Goal: Task Accomplishment & Management: Manage account settings

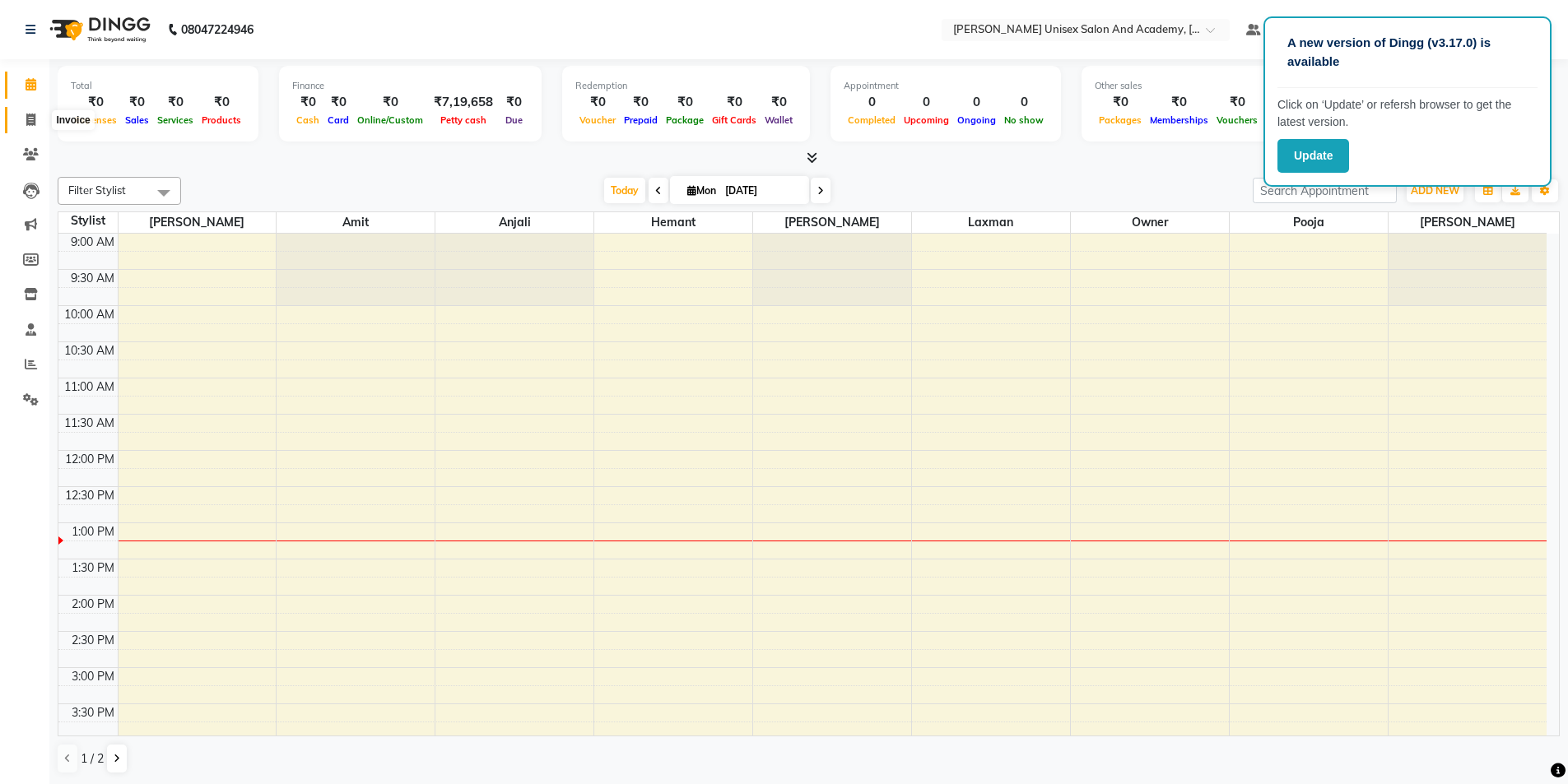
click at [32, 118] on icon at bounding box center [31, 119] width 9 height 12
select select "8060"
select select "service"
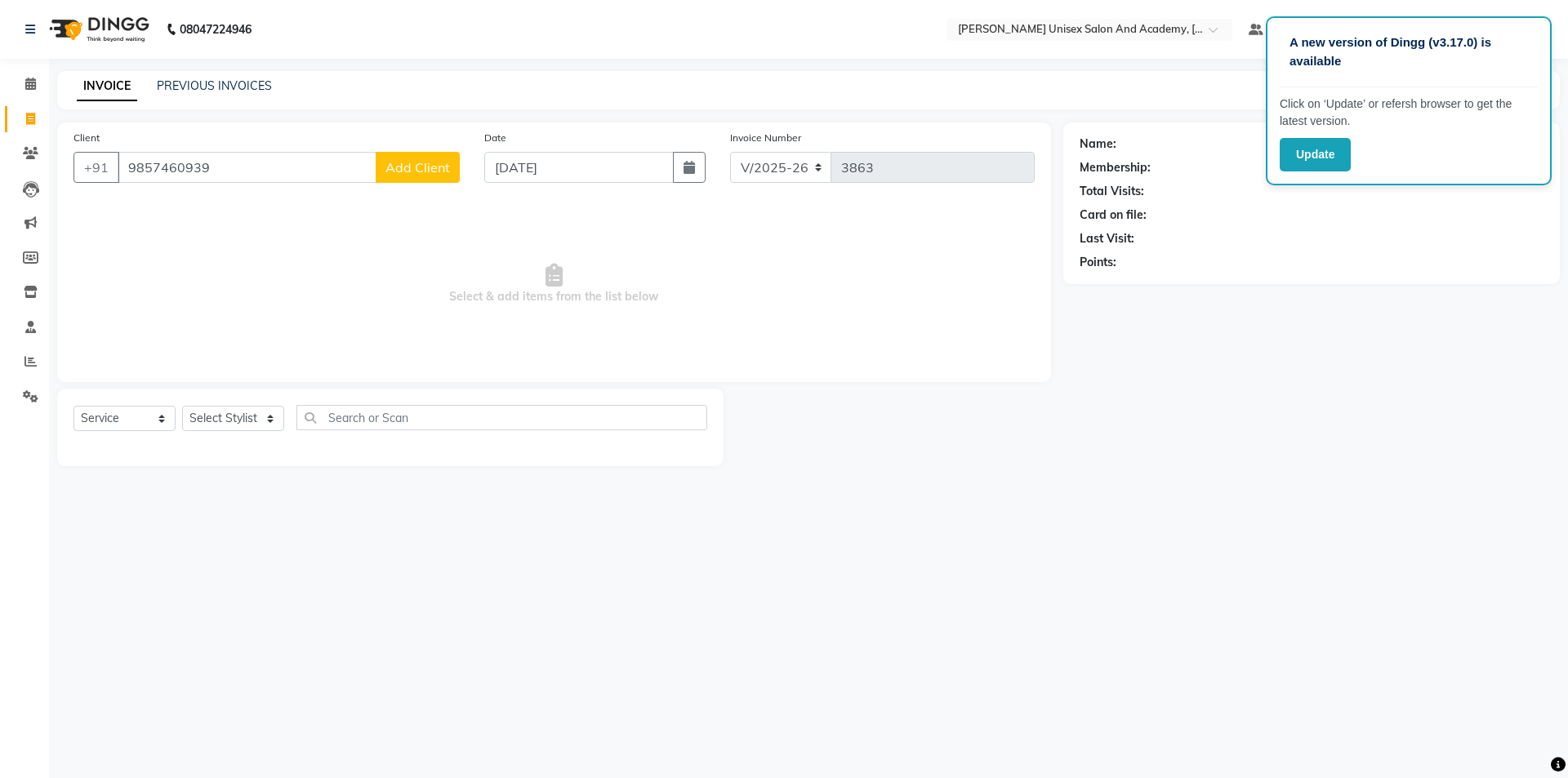
type input "9857460939"
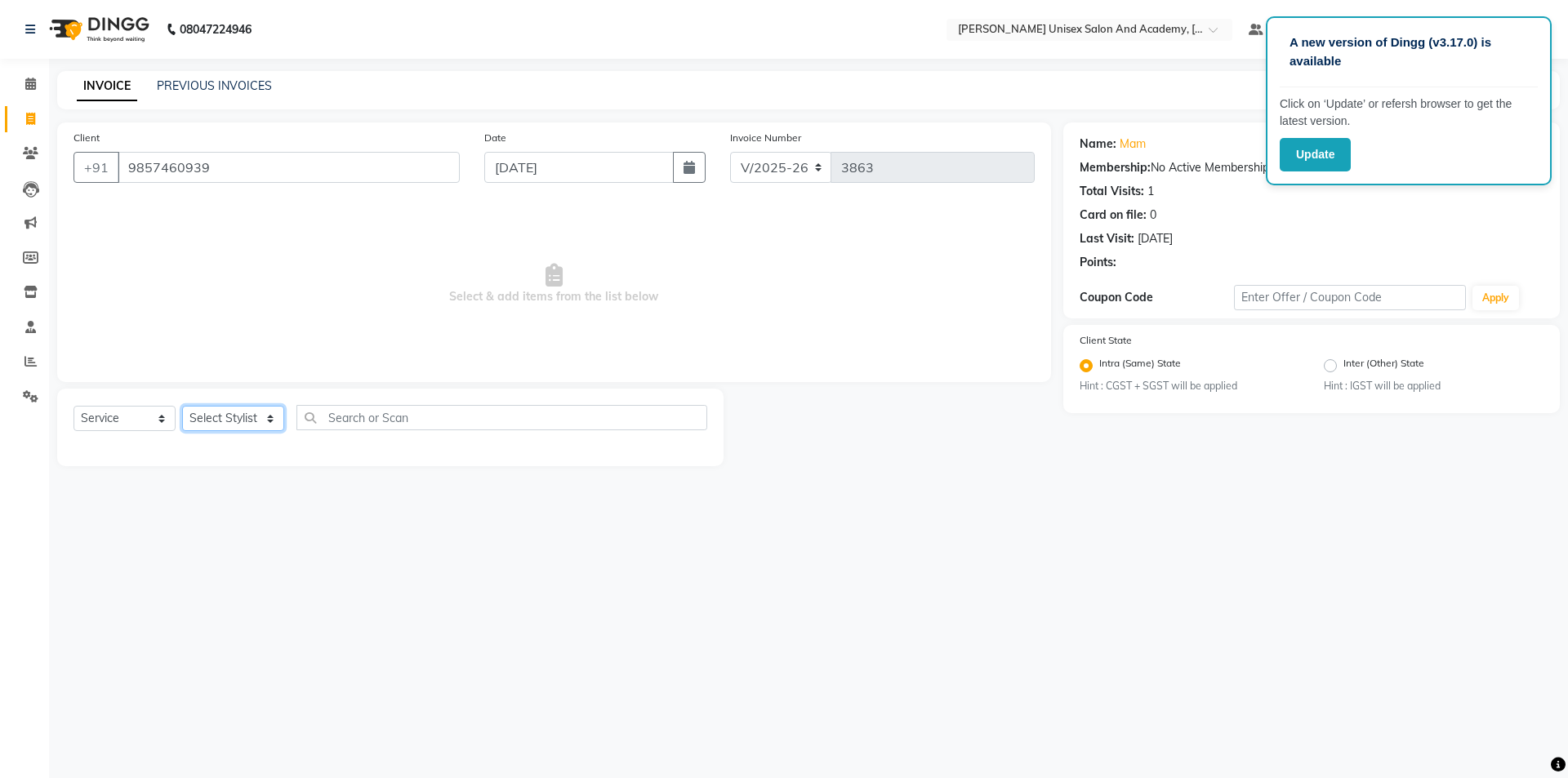
click at [263, 417] on select "Select Stylist Amit anjali hemant [PERSON_NAME] [PERSON_NAME] owner pooja [PERS…" at bounding box center [233, 418] width 102 height 26
select select "73406"
click at [182, 406] on select "Select Stylist Amit anjali hemant [PERSON_NAME] [PERSON_NAME] owner pooja [PERS…" at bounding box center [233, 418] width 102 height 26
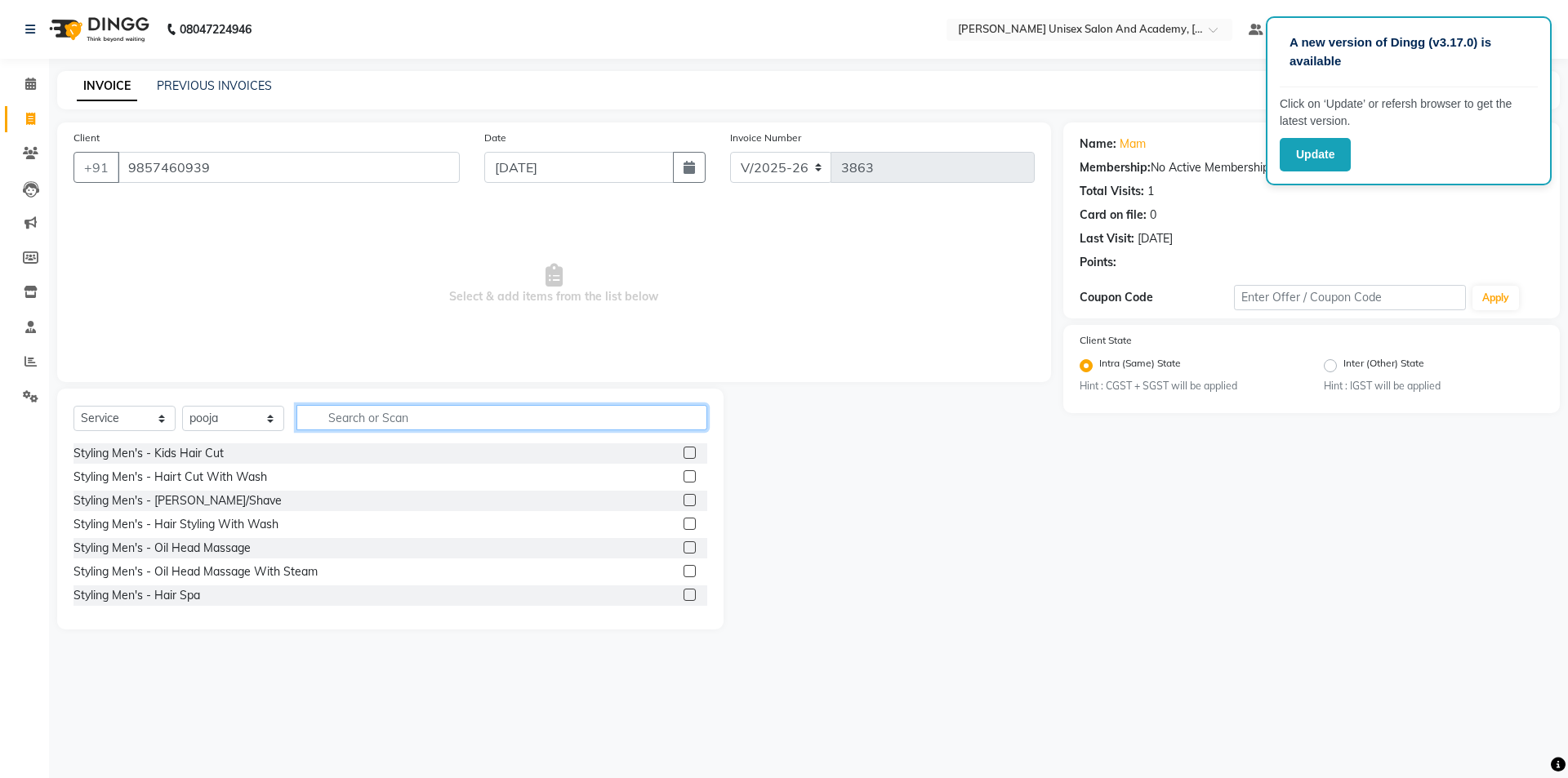
click at [350, 423] on input "text" at bounding box center [502, 418] width 411 height 26
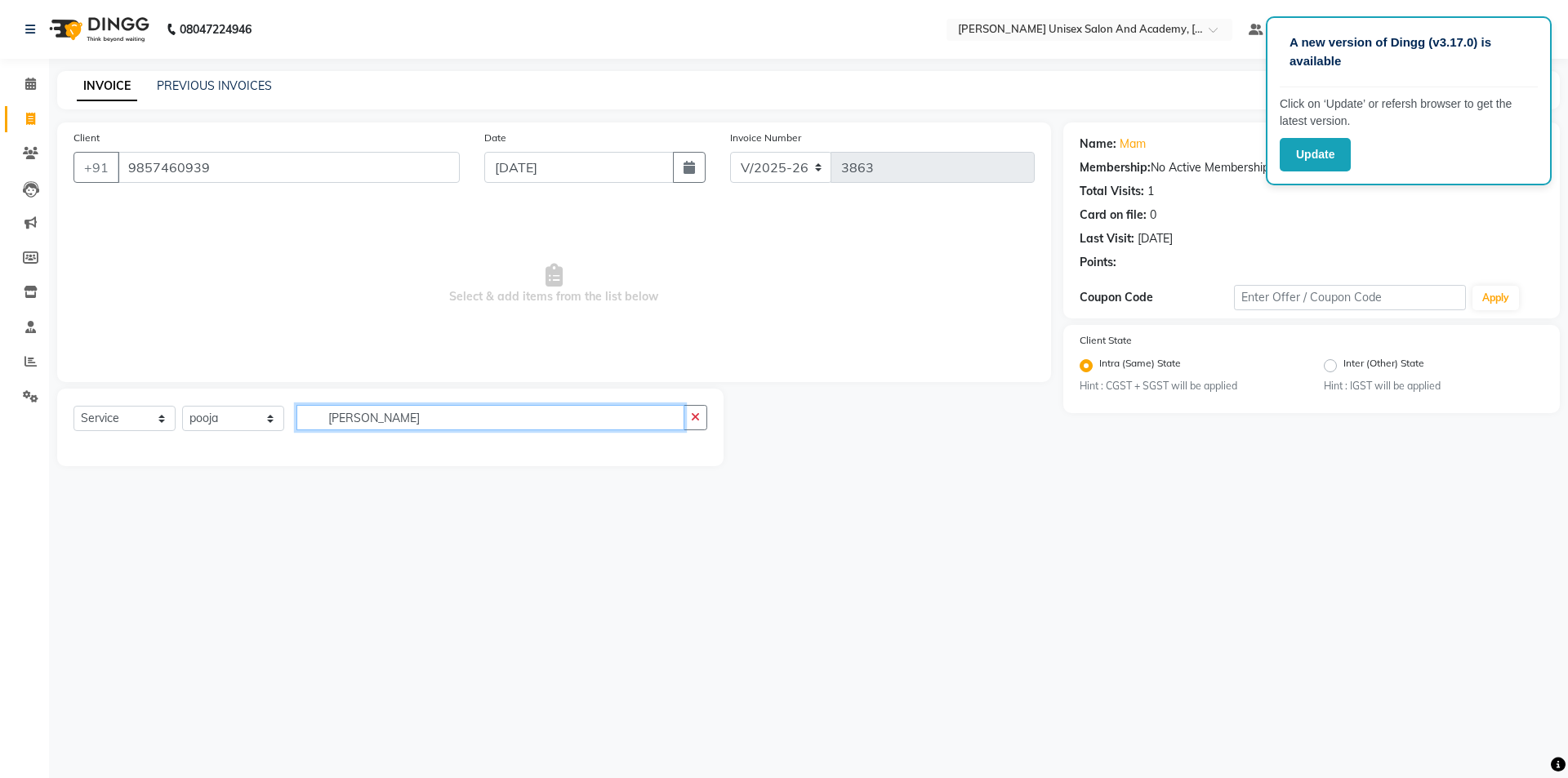
click at [430, 416] on input "[PERSON_NAME]" at bounding box center [490, 418] width 387 height 26
type input "r"
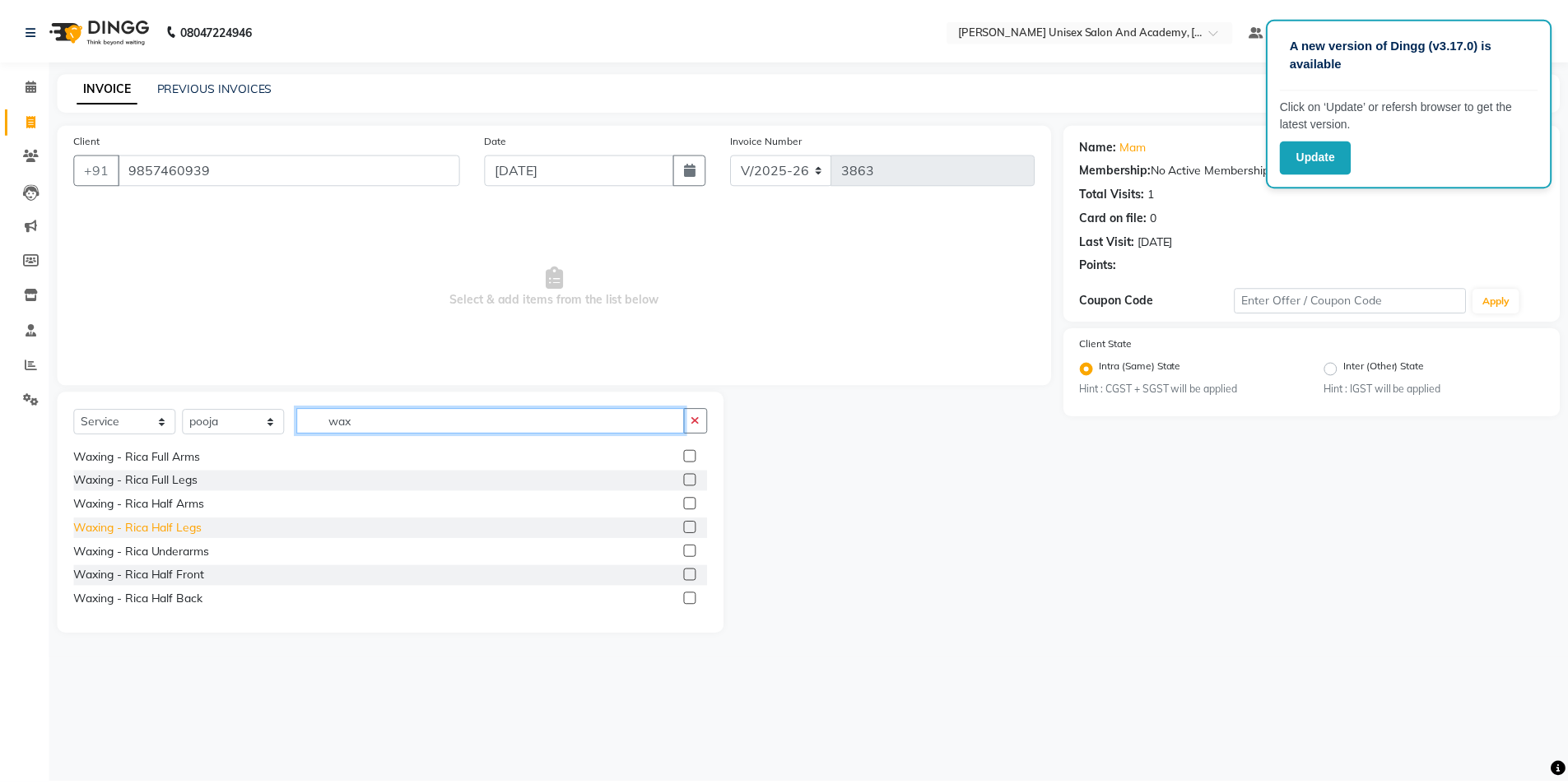
scroll to position [164, 0]
type input "wax"
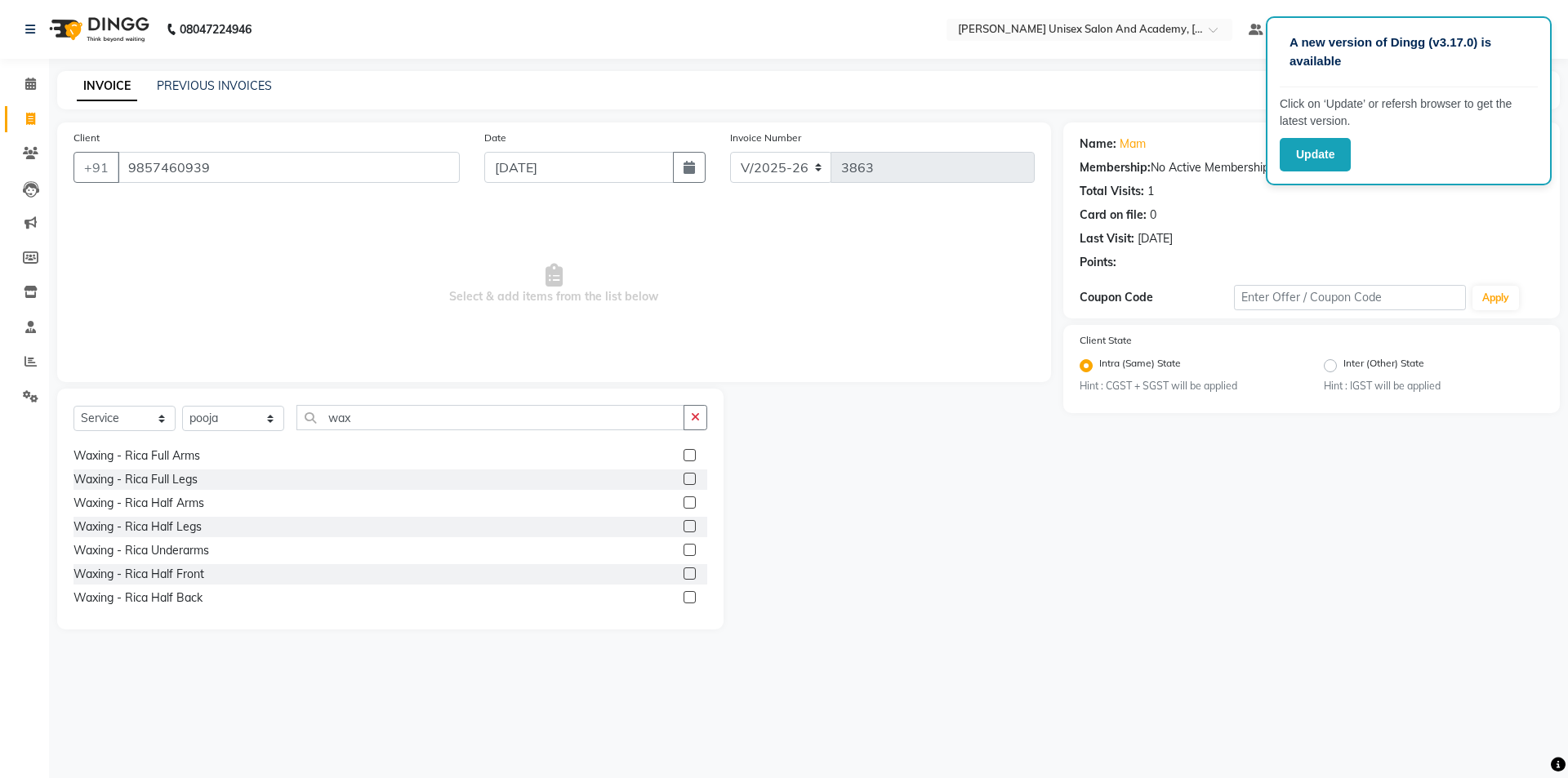
click at [683, 455] on label at bounding box center [689, 455] width 12 height 12
click at [683, 455] on input "checkbox" at bounding box center [688, 456] width 10 height 10
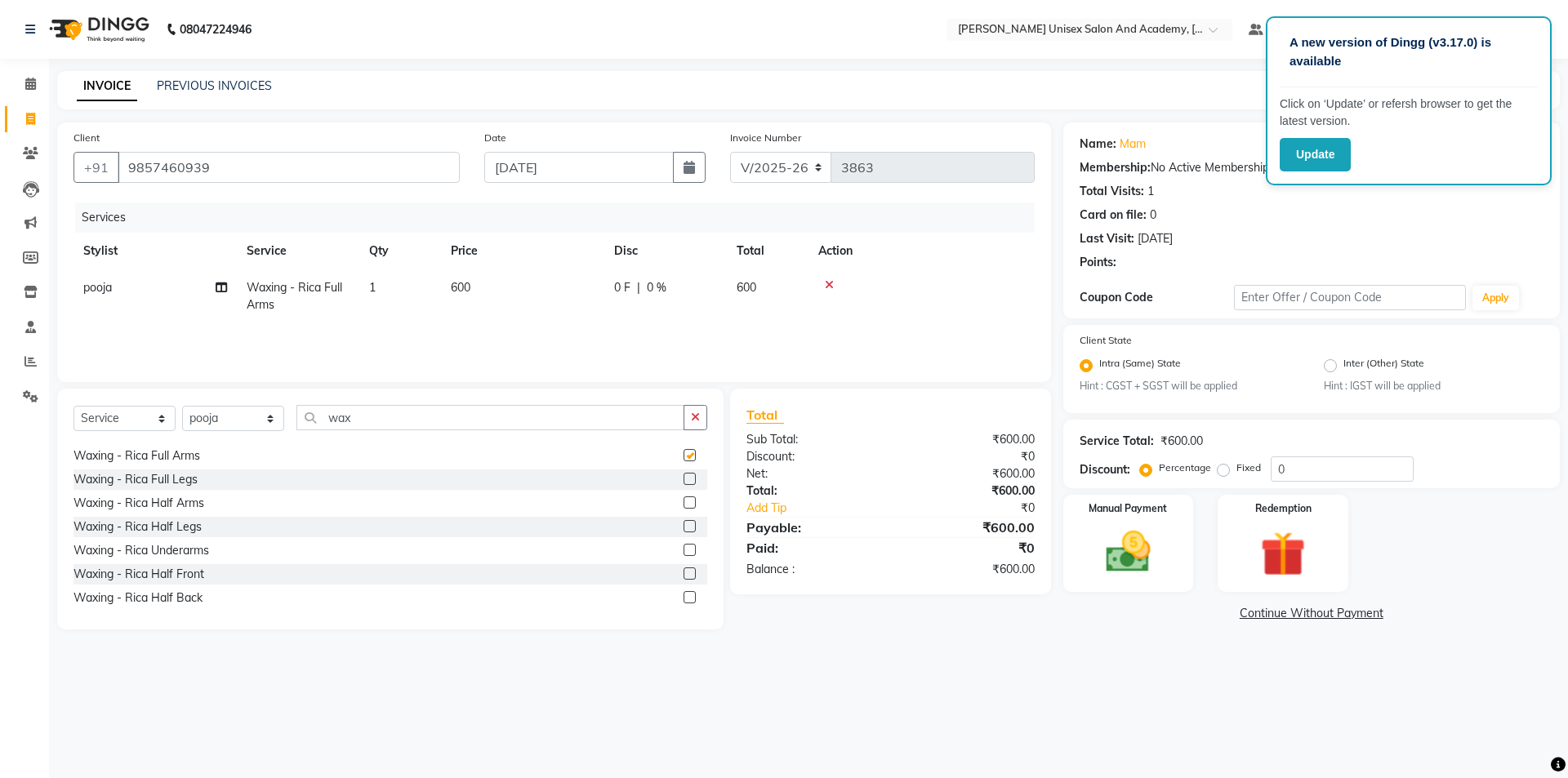
checkbox input "false"
click at [1124, 532] on img at bounding box center [1128, 552] width 76 height 54
click at [1326, 203] on div "Name: Mam Membership: No Active Membership Total Visits: 1 Card on file: 0 Last…" at bounding box center [1311, 200] width 464 height 142
click at [1149, 148] on div "Name: Mam" at bounding box center [1311, 144] width 464 height 17
click at [1233, 615] on span "UPI" at bounding box center [1235, 615] width 26 height 19
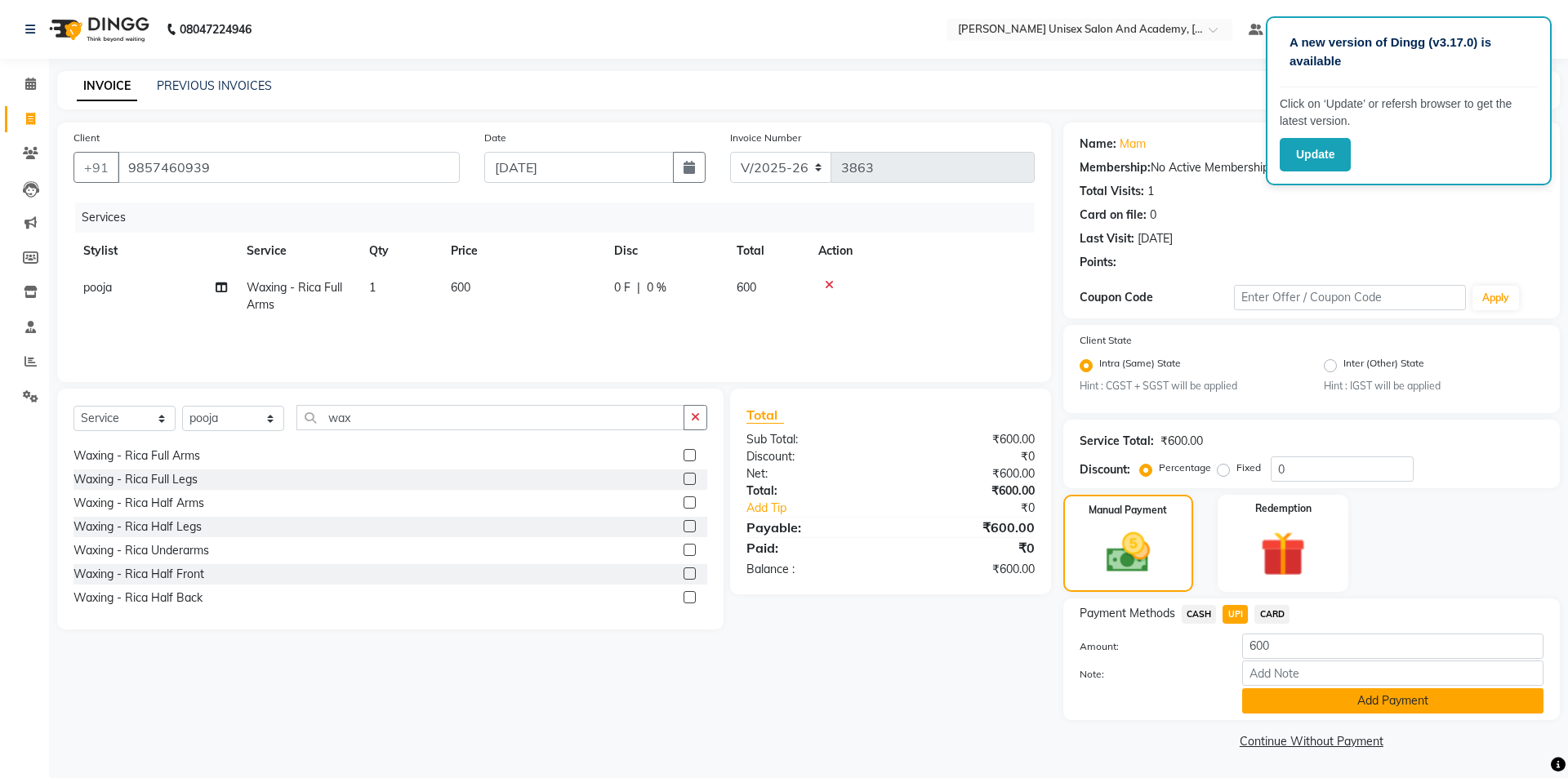
click at [1315, 702] on button "Add Payment" at bounding box center [1393, 701] width 301 height 26
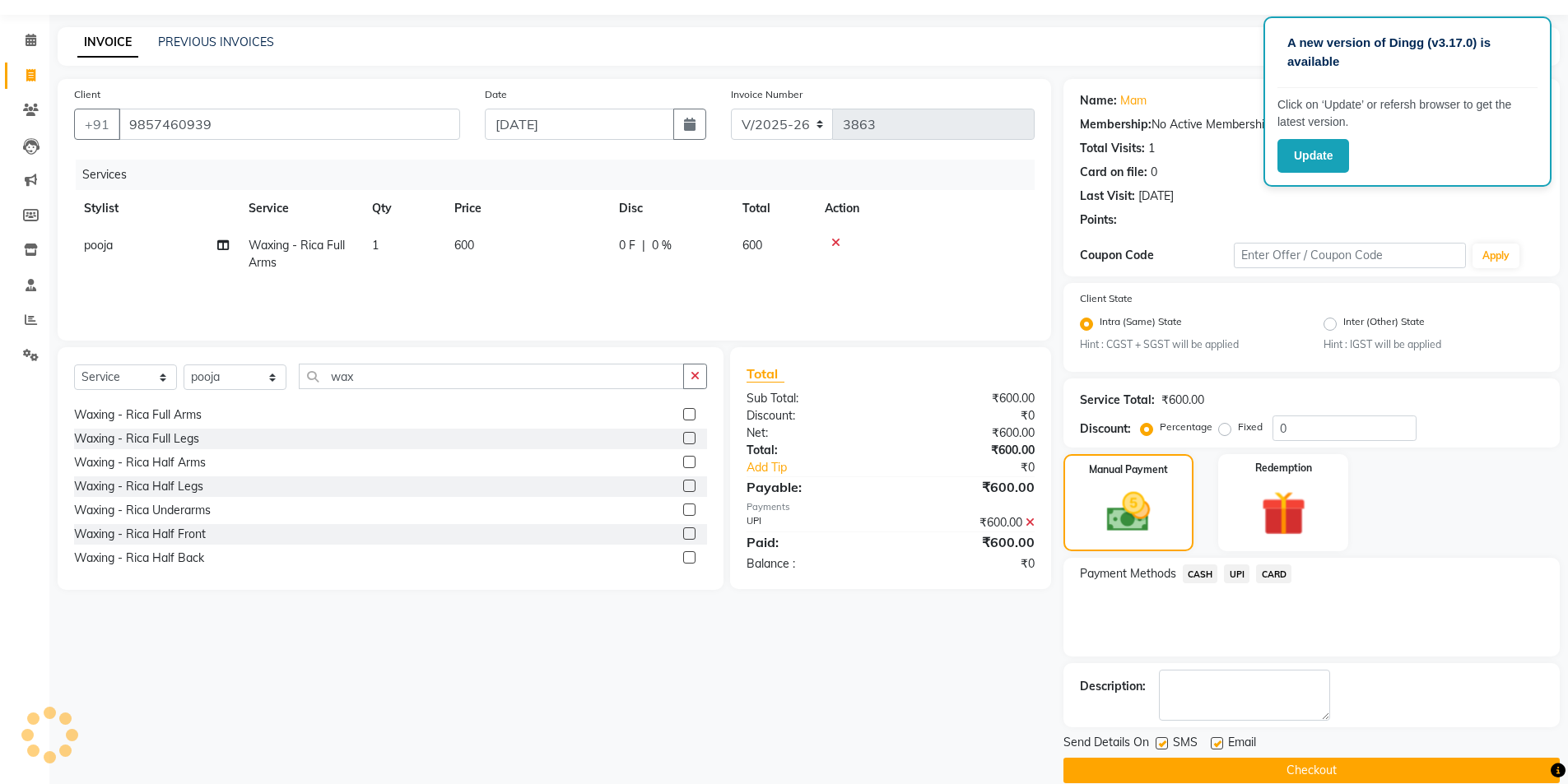
scroll to position [69, 0]
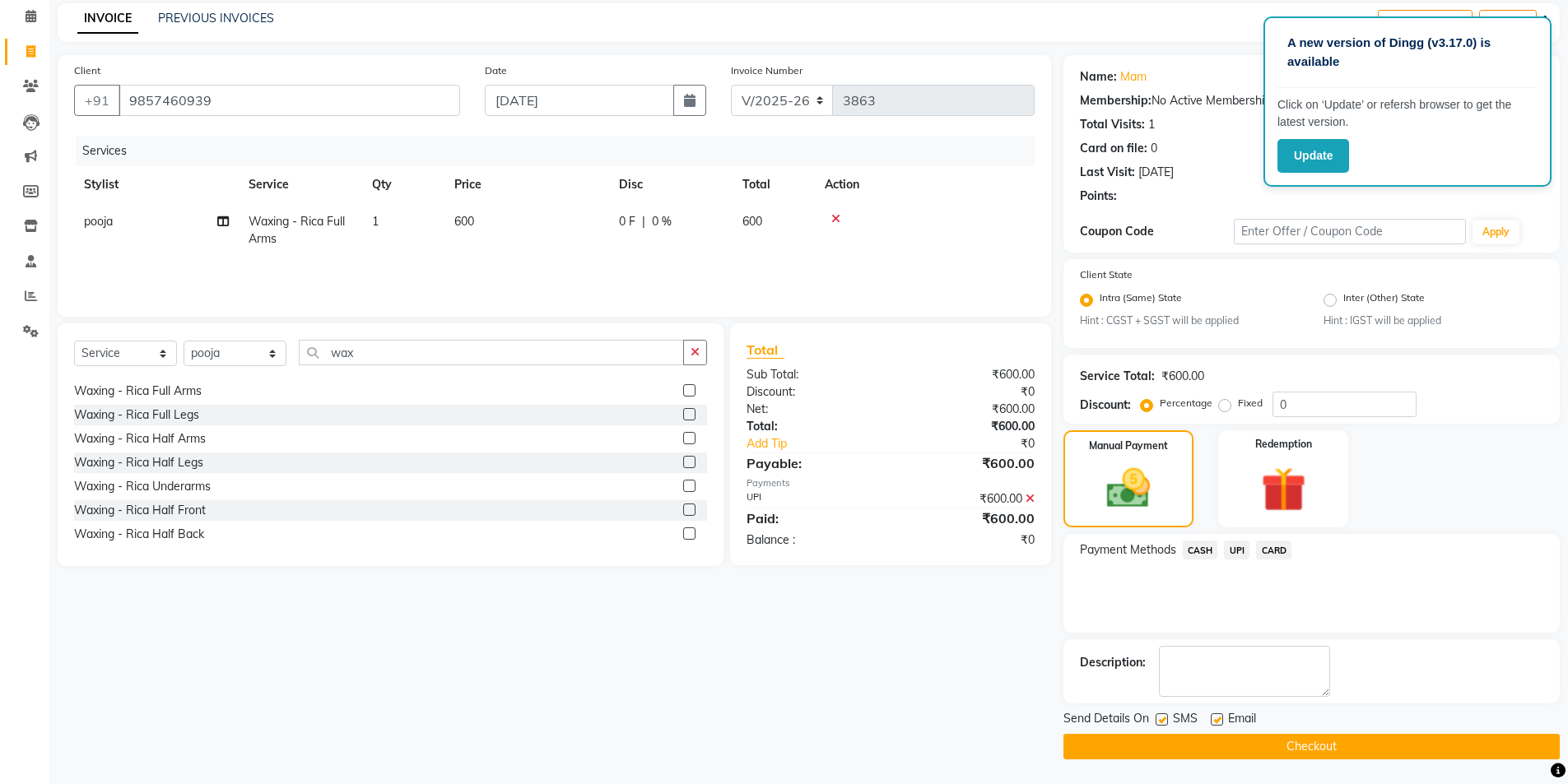
click at [1291, 746] on button "Checkout" at bounding box center [1312, 747] width 497 height 26
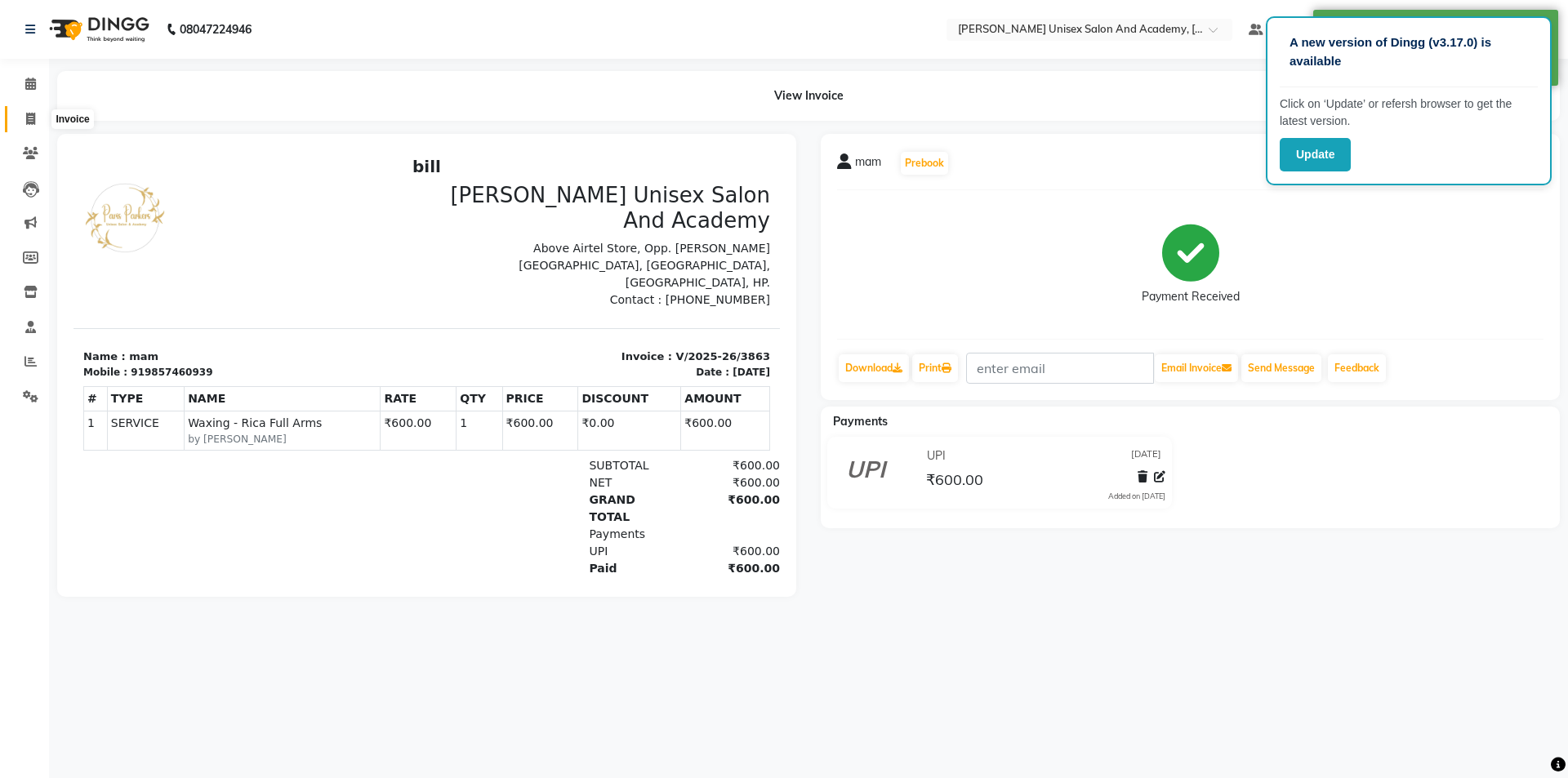
click at [29, 124] on icon at bounding box center [30, 118] width 9 height 12
select select "service"
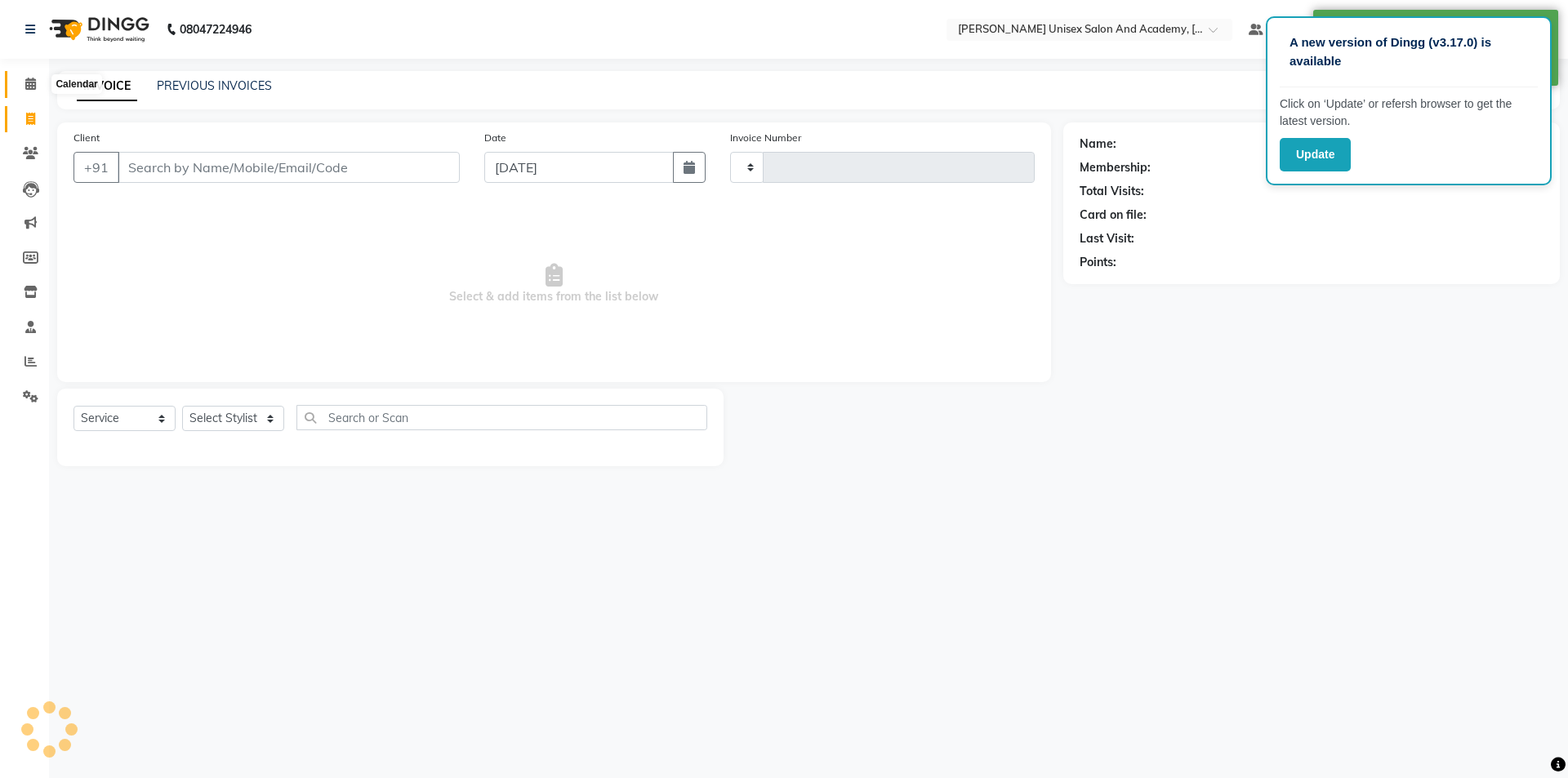
type input "3864"
select select "8060"
click at [34, 88] on icon at bounding box center [30, 83] width 10 height 12
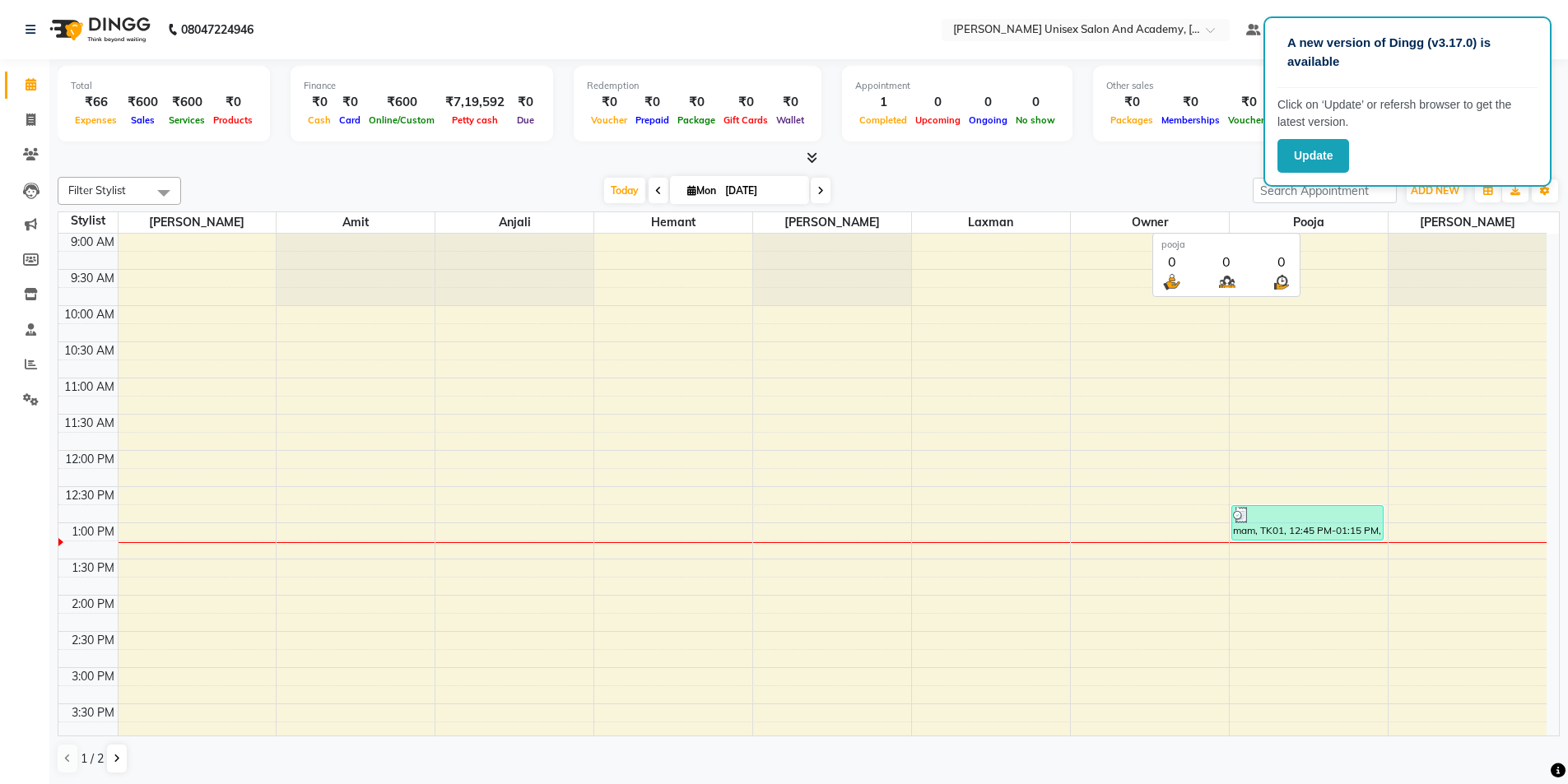
click at [1287, 225] on span "pooja" at bounding box center [1308, 222] width 158 height 21
click at [1217, 159] on div at bounding box center [808, 159] width 1502 height 17
drag, startPoint x: 1237, startPoint y: 152, endPoint x: 1165, endPoint y: 169, distance: 74.0
click at [1165, 169] on div "Total ₹66 Expenses ₹600 Sales ₹600 Services ₹0 Products Finance ₹0 Cash ₹0 Card…" at bounding box center [809, 422] width 1518 height 726
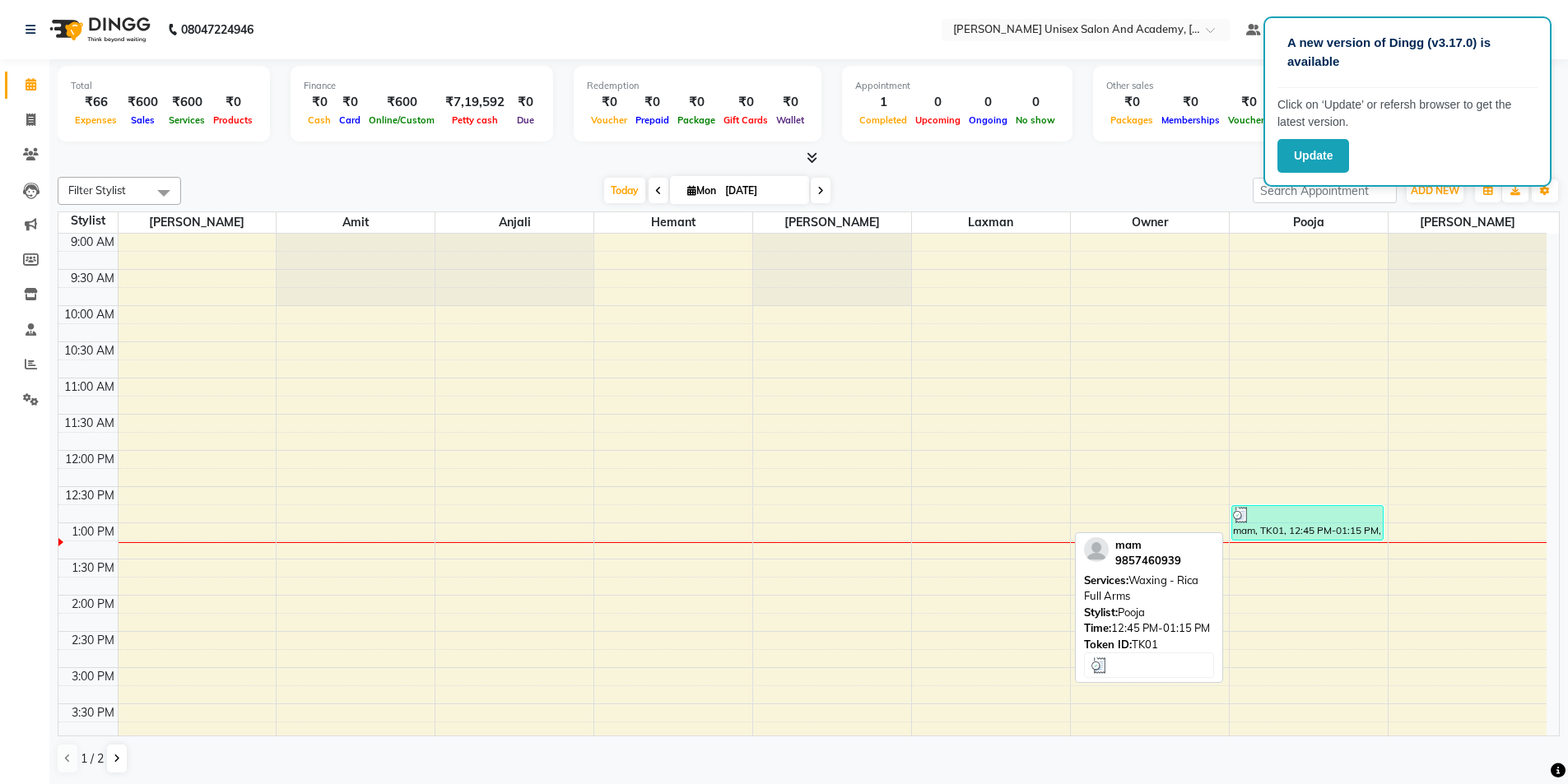
click at [1308, 534] on div "mam, TK01, 12:45 PM-01:15 PM, Waxing - Rica Full Arms" at bounding box center [1307, 522] width 151 height 33
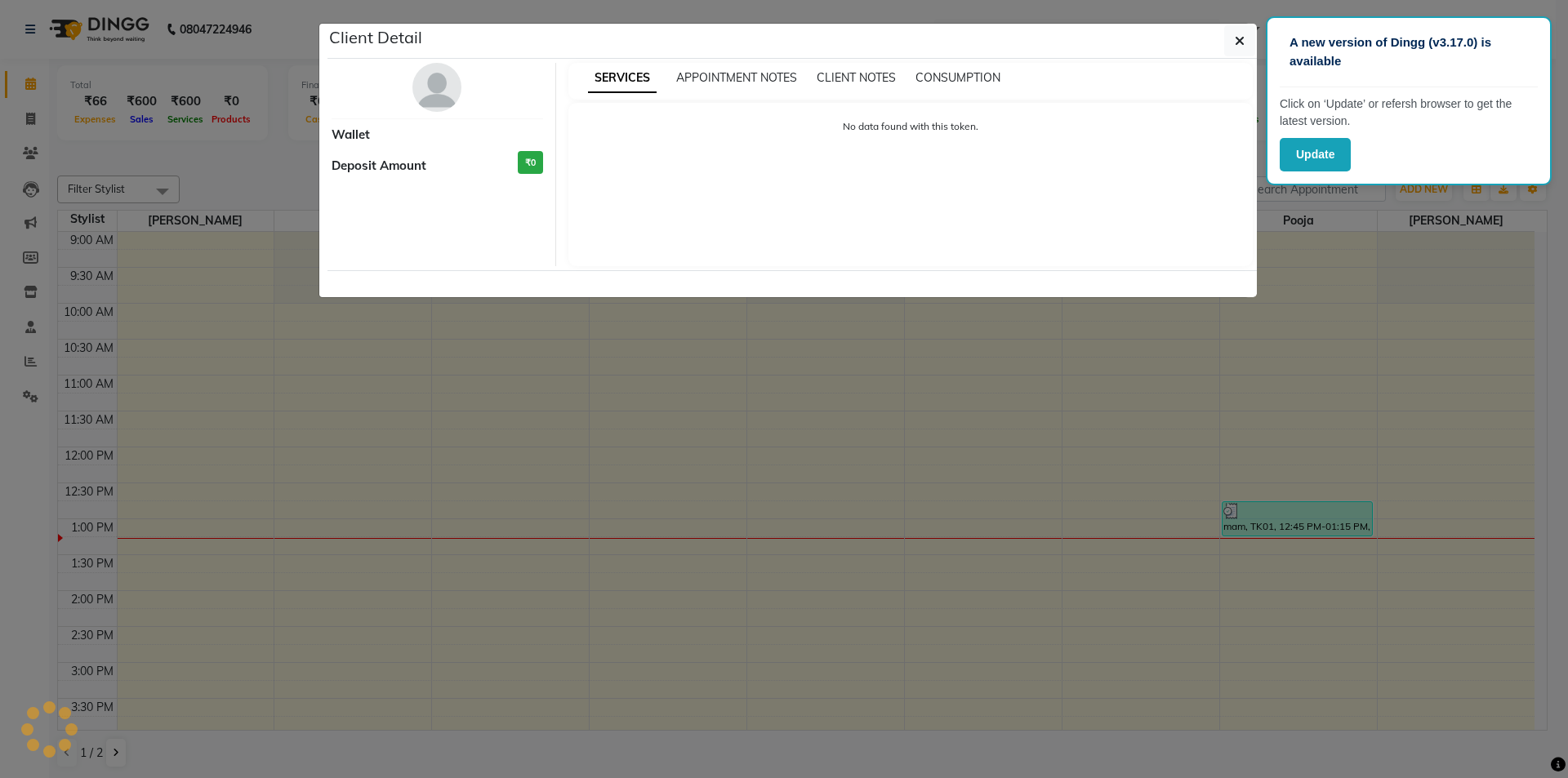
select select "3"
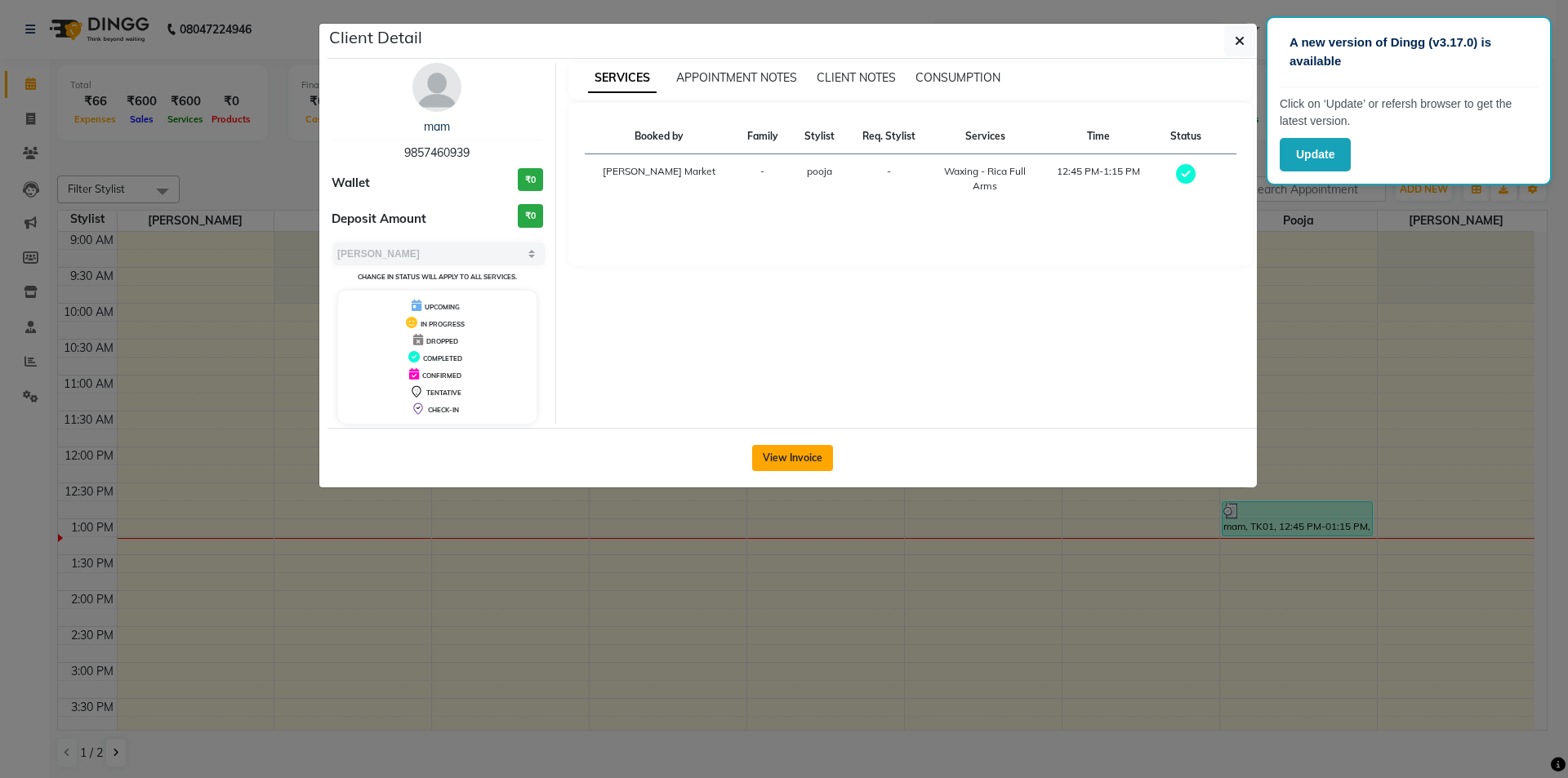
click at [798, 452] on button "View Invoice" at bounding box center [792, 459] width 81 height 27
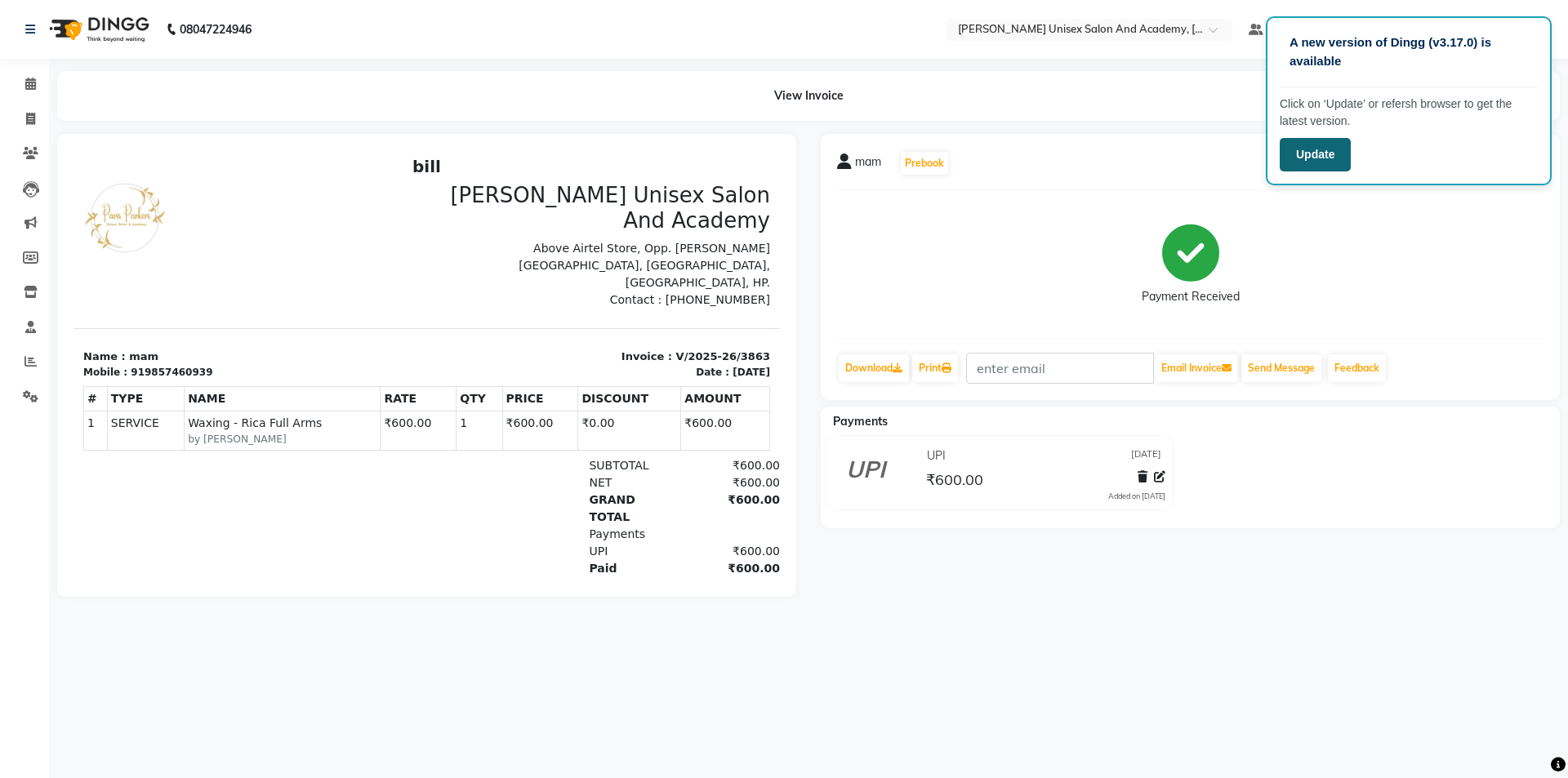
click at [1308, 154] on button "Update" at bounding box center [1315, 154] width 71 height 33
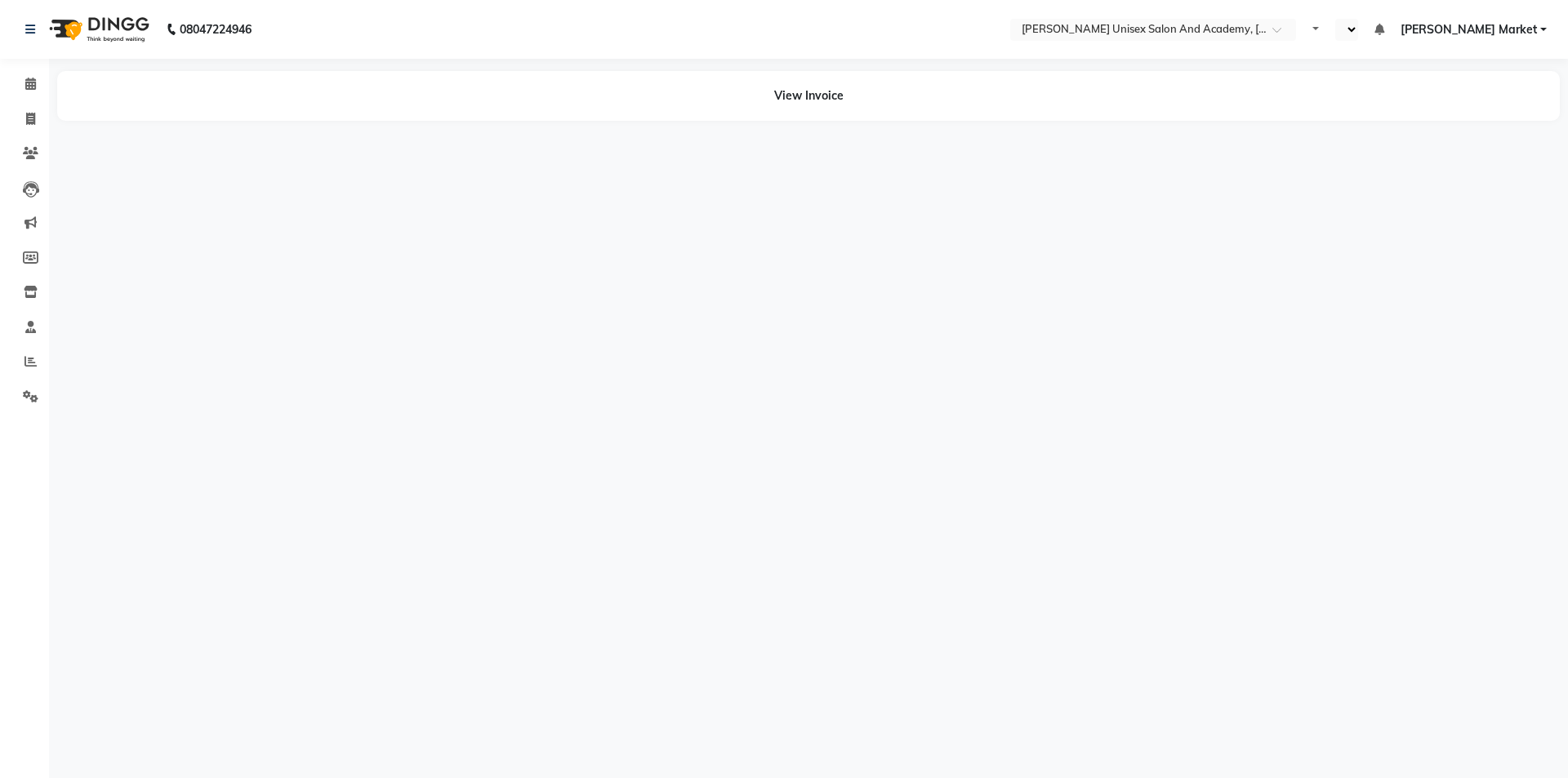
select select "en"
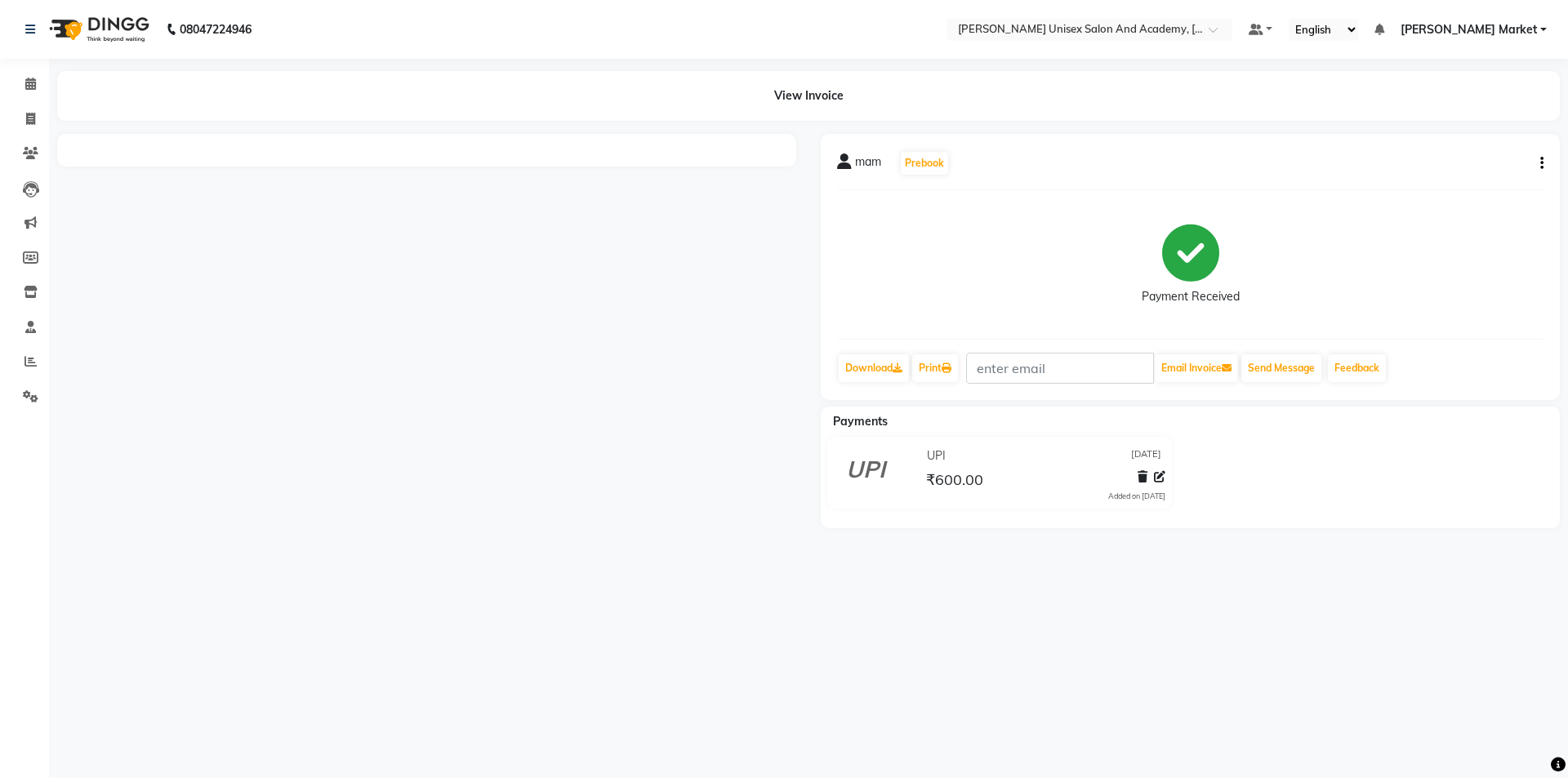
click at [1543, 155] on div "mam Prebook Payment Received Download Print Email Invoice Send Message Feedback" at bounding box center [1190, 266] width 739 height 266
click at [1537, 166] on button "button" at bounding box center [1539, 164] width 9 height 17
click at [1449, 121] on div "Cancel Invoice" at bounding box center [1460, 123] width 112 height 21
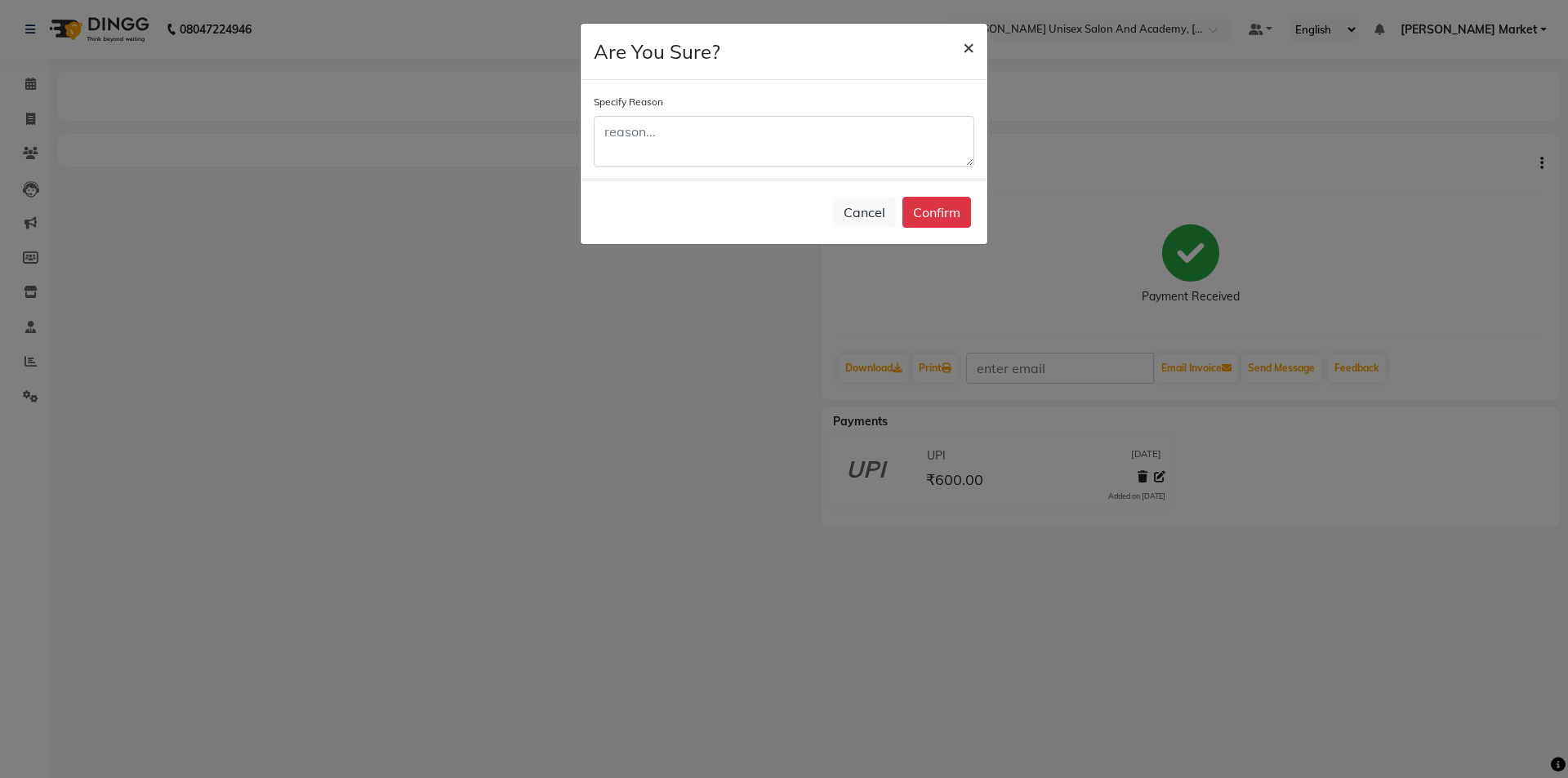
click at [968, 45] on span "×" at bounding box center [968, 46] width 11 height 25
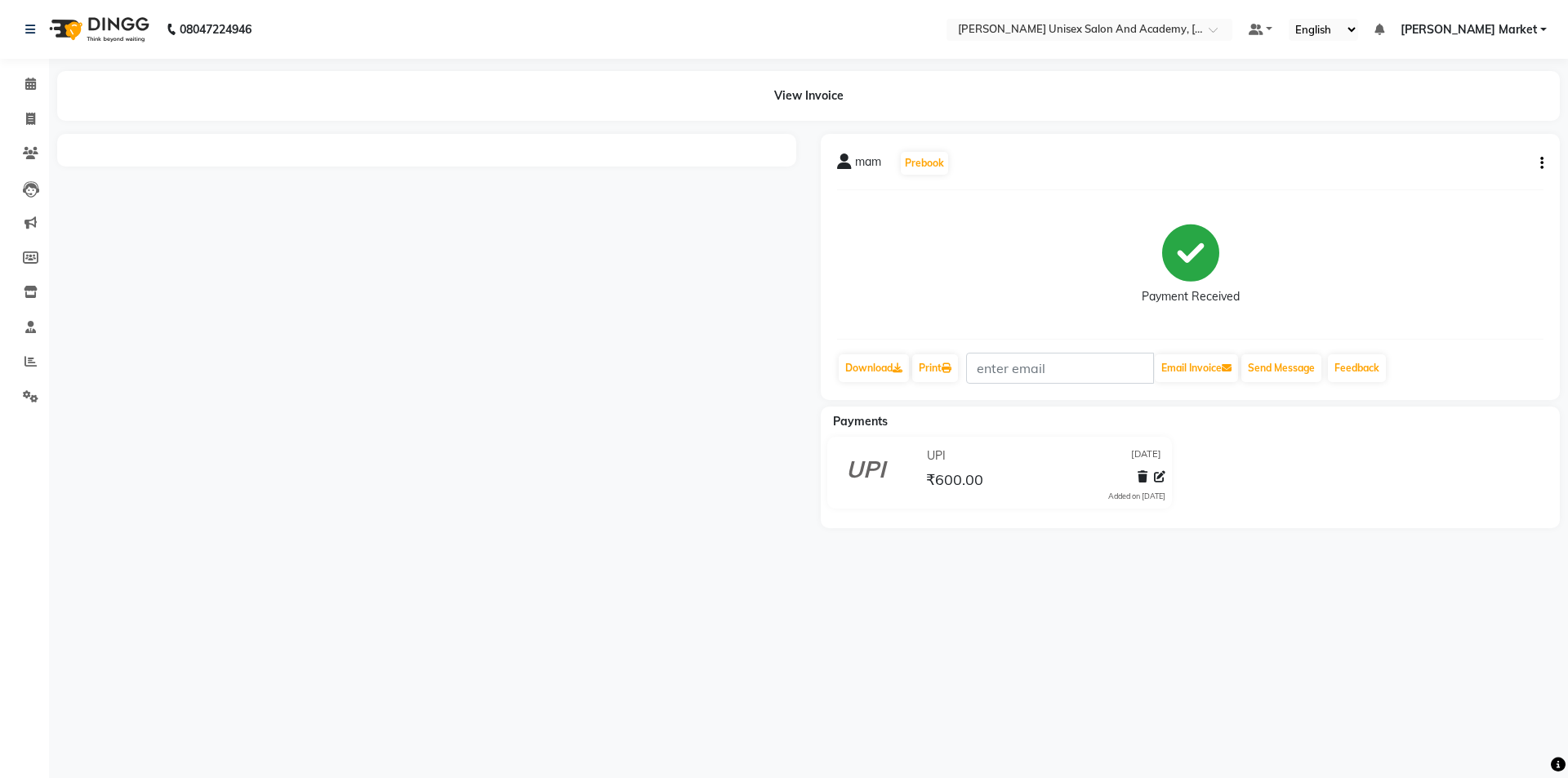
click at [1545, 162] on div "mam Prebook Payment Received Download Print Email Invoice Send Message Feedback" at bounding box center [1190, 266] width 739 height 266
click at [1545, 168] on div "mam Prebook Payment Received Download Print Email Invoice Send Message Feedback" at bounding box center [1190, 266] width 739 height 266
click at [1543, 158] on div "mam Prebook Payment Received Download Print Email Invoice Send Message Feedback" at bounding box center [1190, 266] width 739 height 266
click at [1543, 167] on div "mam Prebook Payment Received Download Print Email Invoice Send Message Feedback" at bounding box center [1190, 266] width 739 height 266
click at [1541, 163] on icon "button" at bounding box center [1541, 163] width 3 height 1
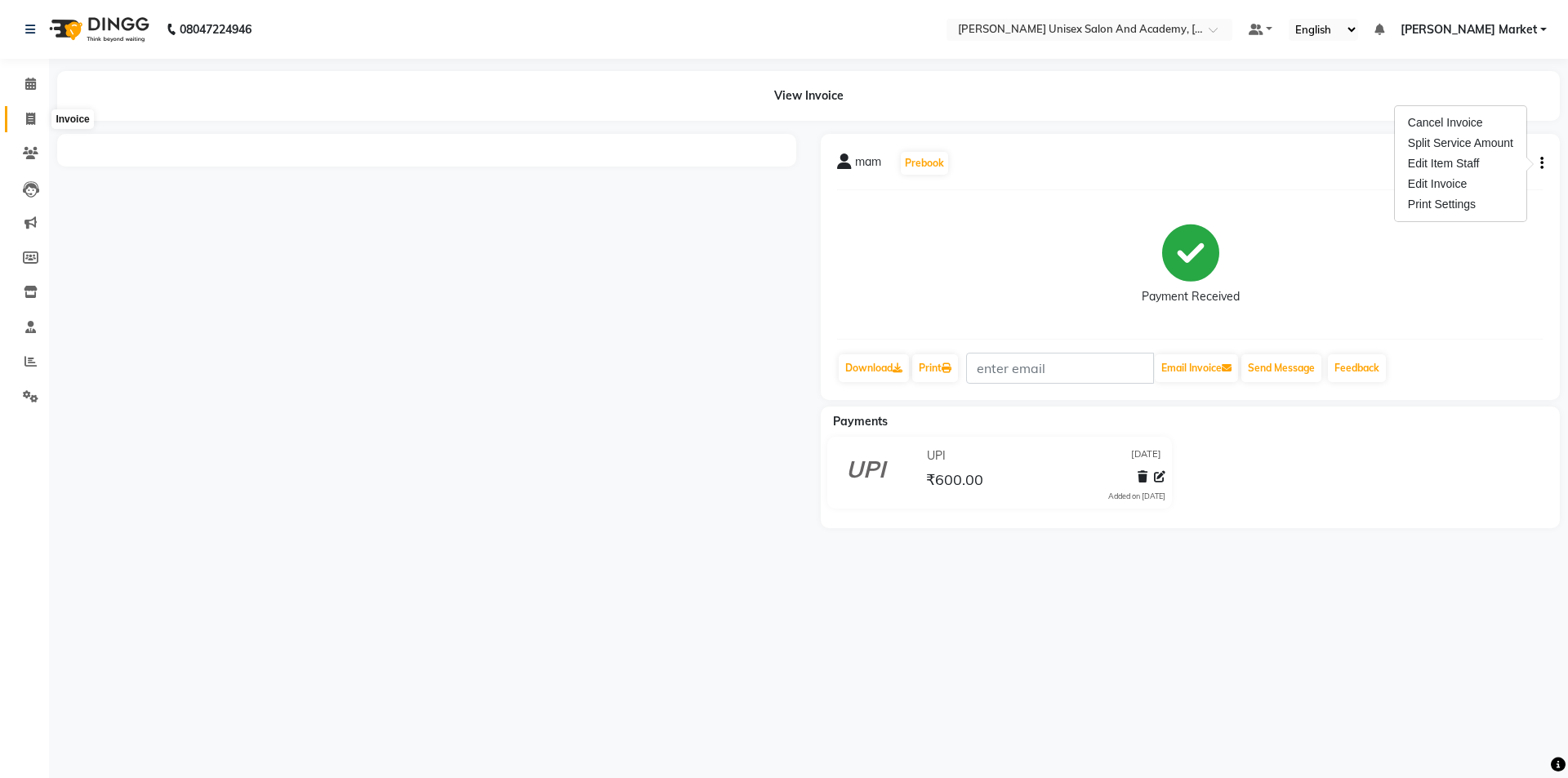
click at [32, 116] on icon at bounding box center [30, 118] width 9 height 12
select select "service"
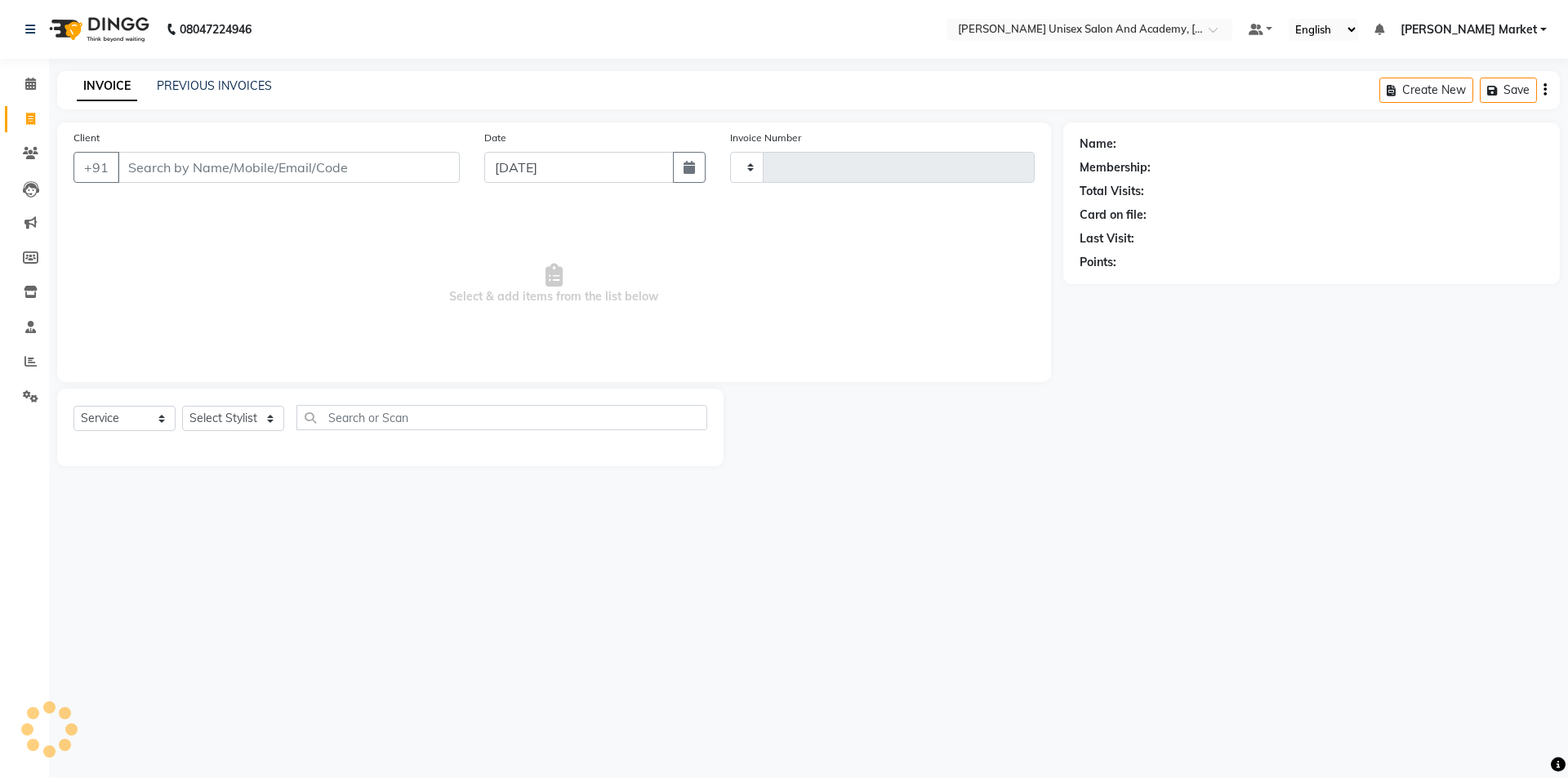
type input "3864"
select select "8060"
click at [28, 83] on icon at bounding box center [30, 83] width 10 height 12
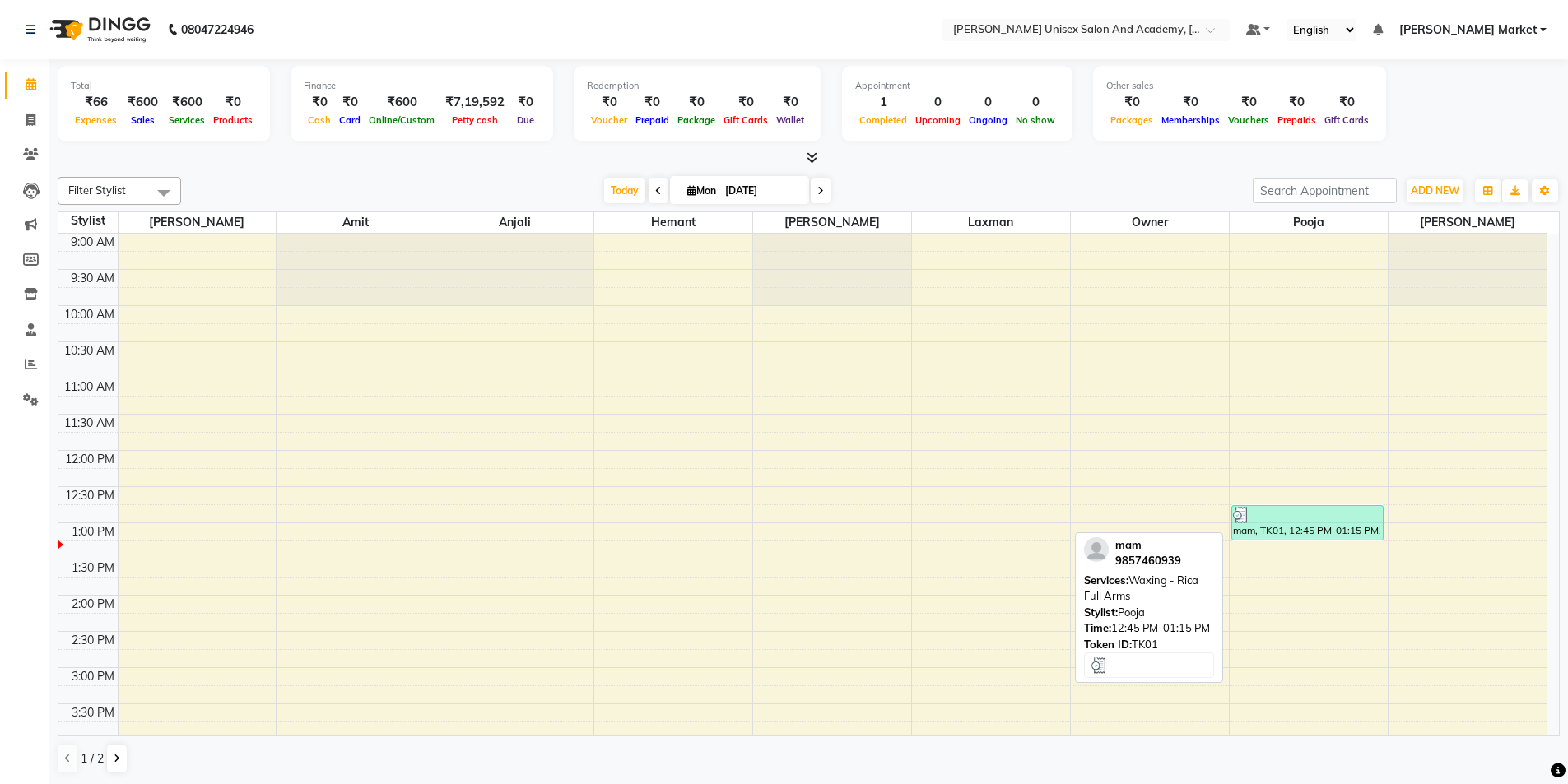
click at [1326, 520] on div at bounding box center [1307, 515] width 149 height 16
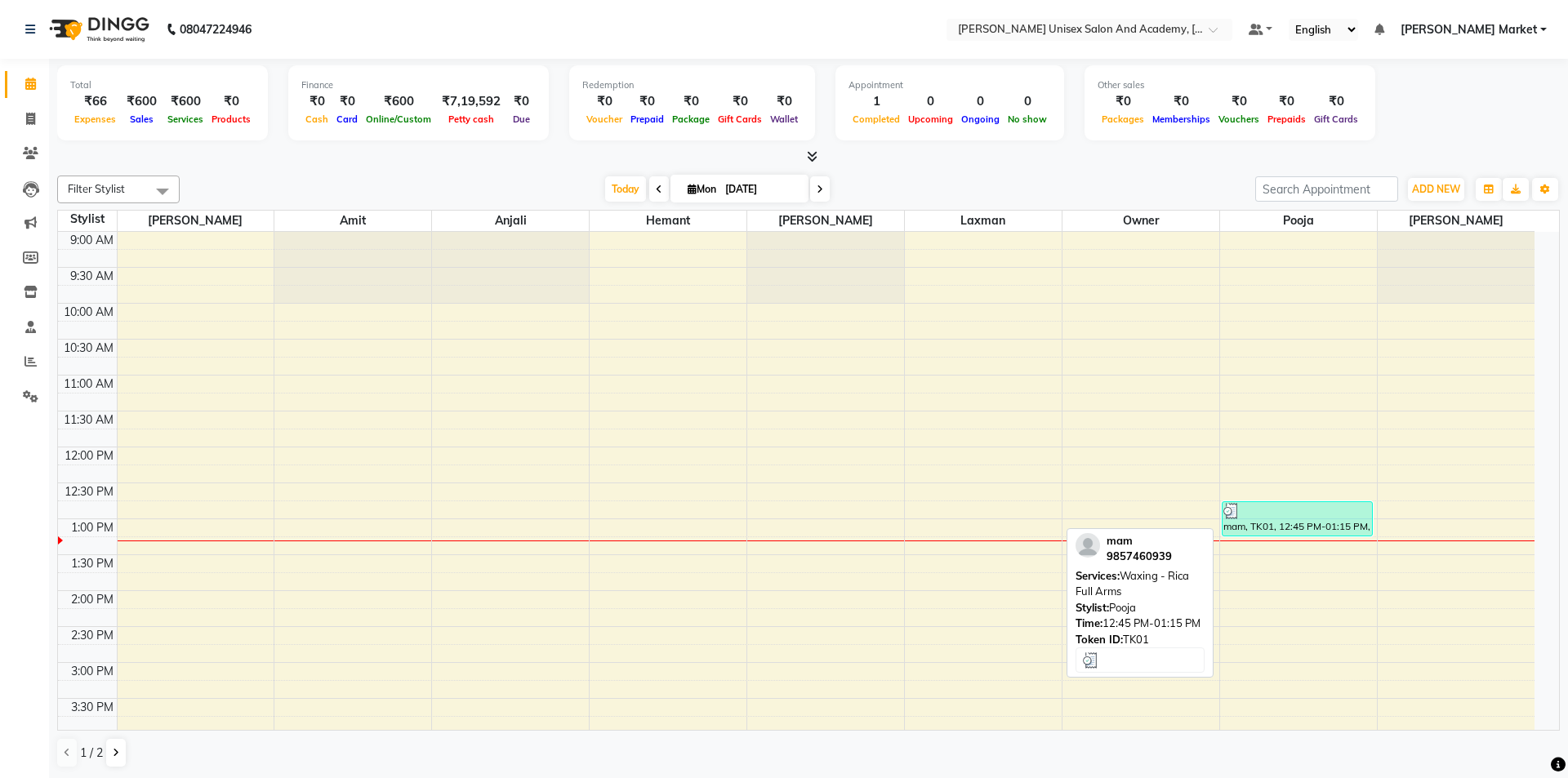
select select "3"
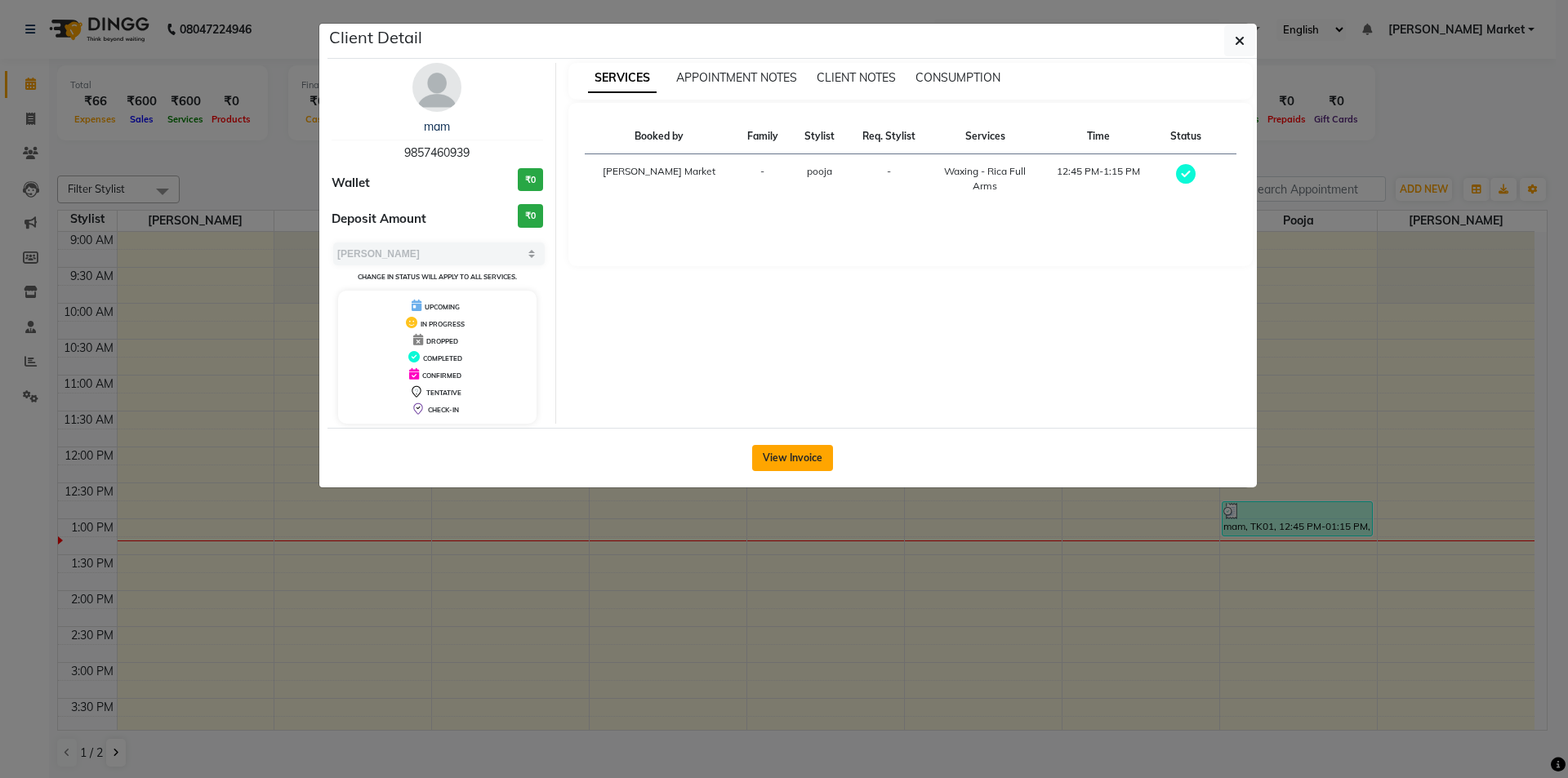
click at [789, 452] on button "View Invoice" at bounding box center [792, 459] width 81 height 27
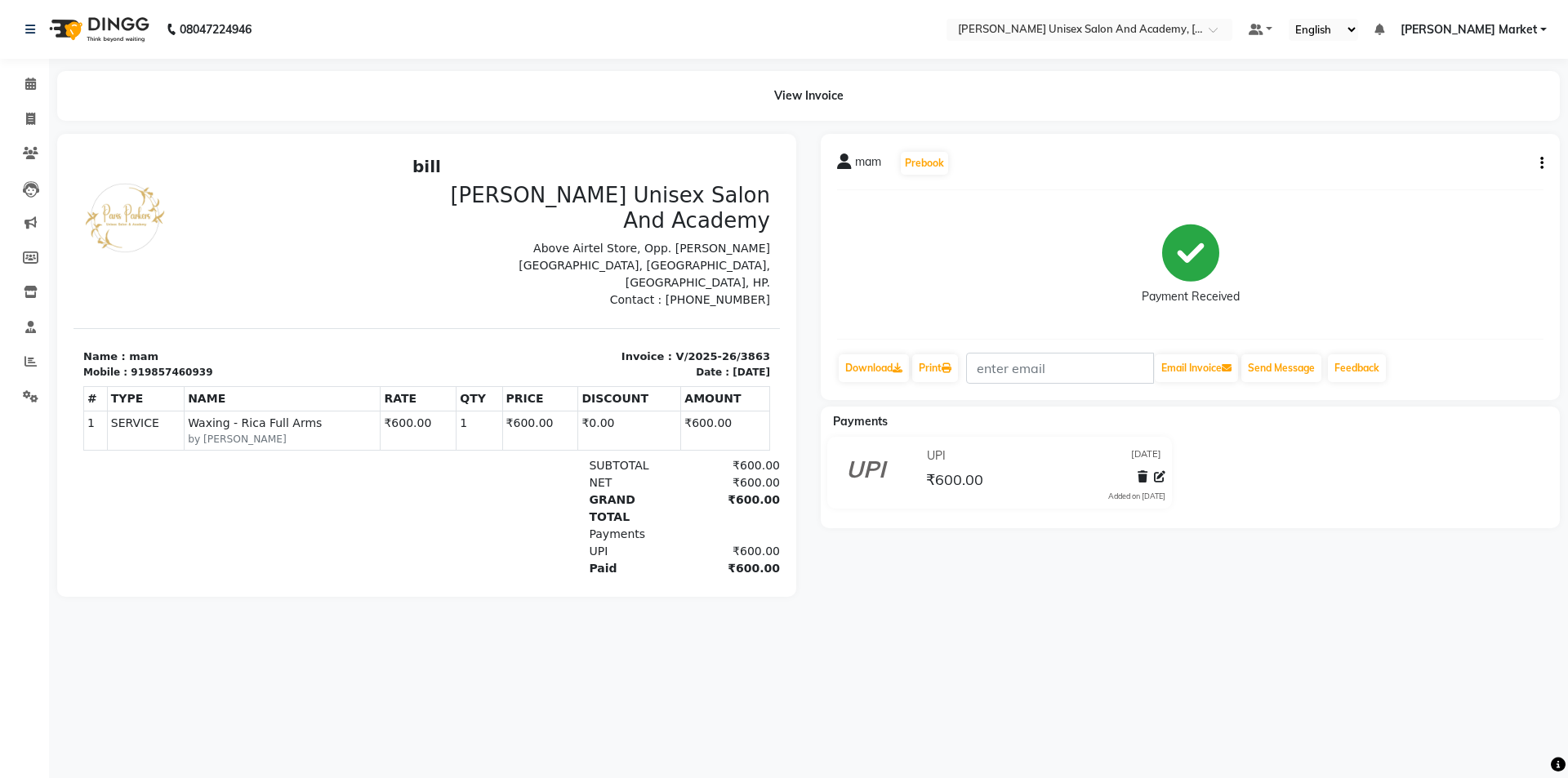
click at [1538, 162] on button "button" at bounding box center [1539, 164] width 9 height 17
click at [1475, 186] on div "Edit Invoice" at bounding box center [1460, 185] width 112 height 21
select select "service"
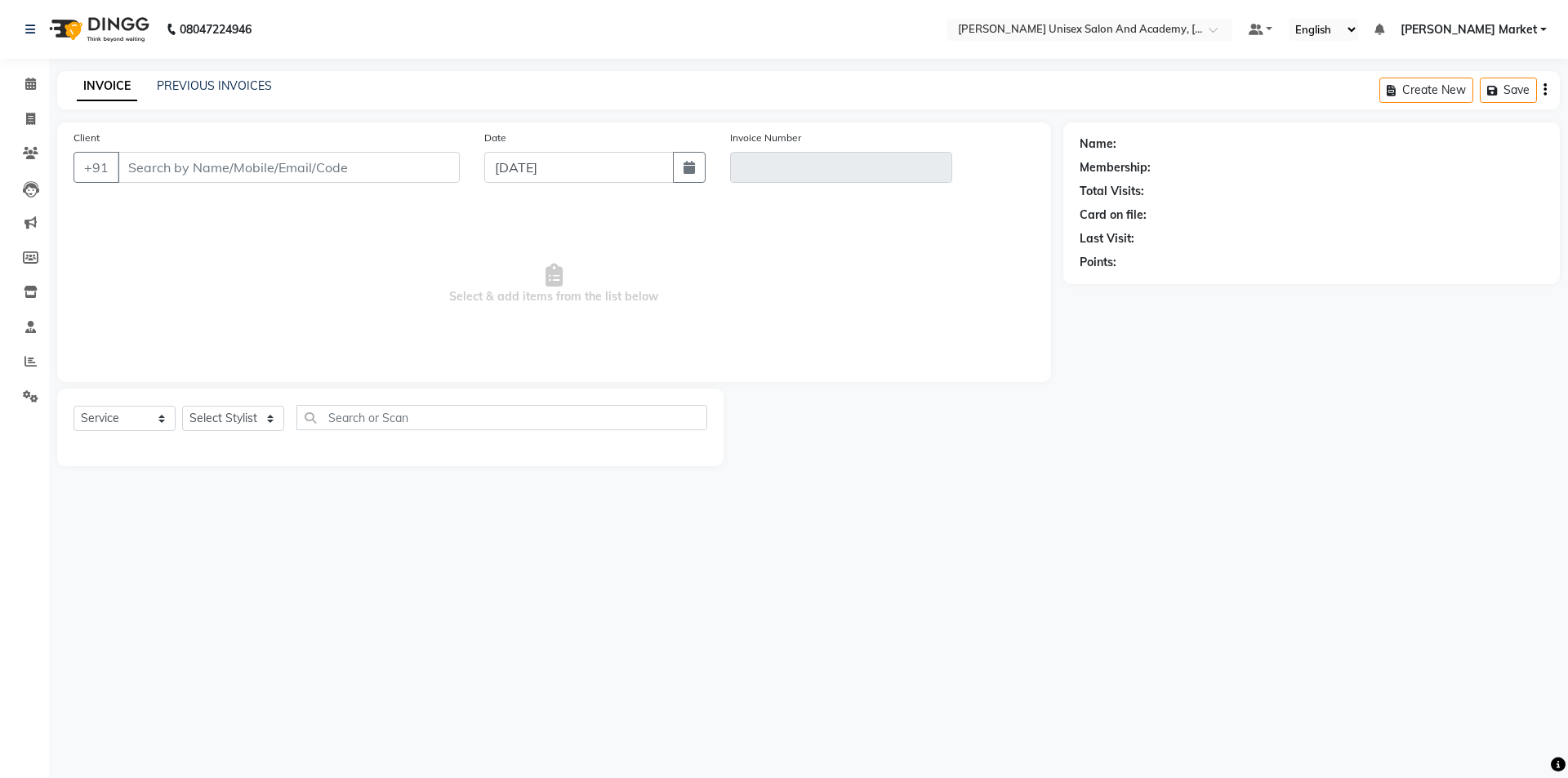
type input "9857460939"
type input "V/2025-26/3863"
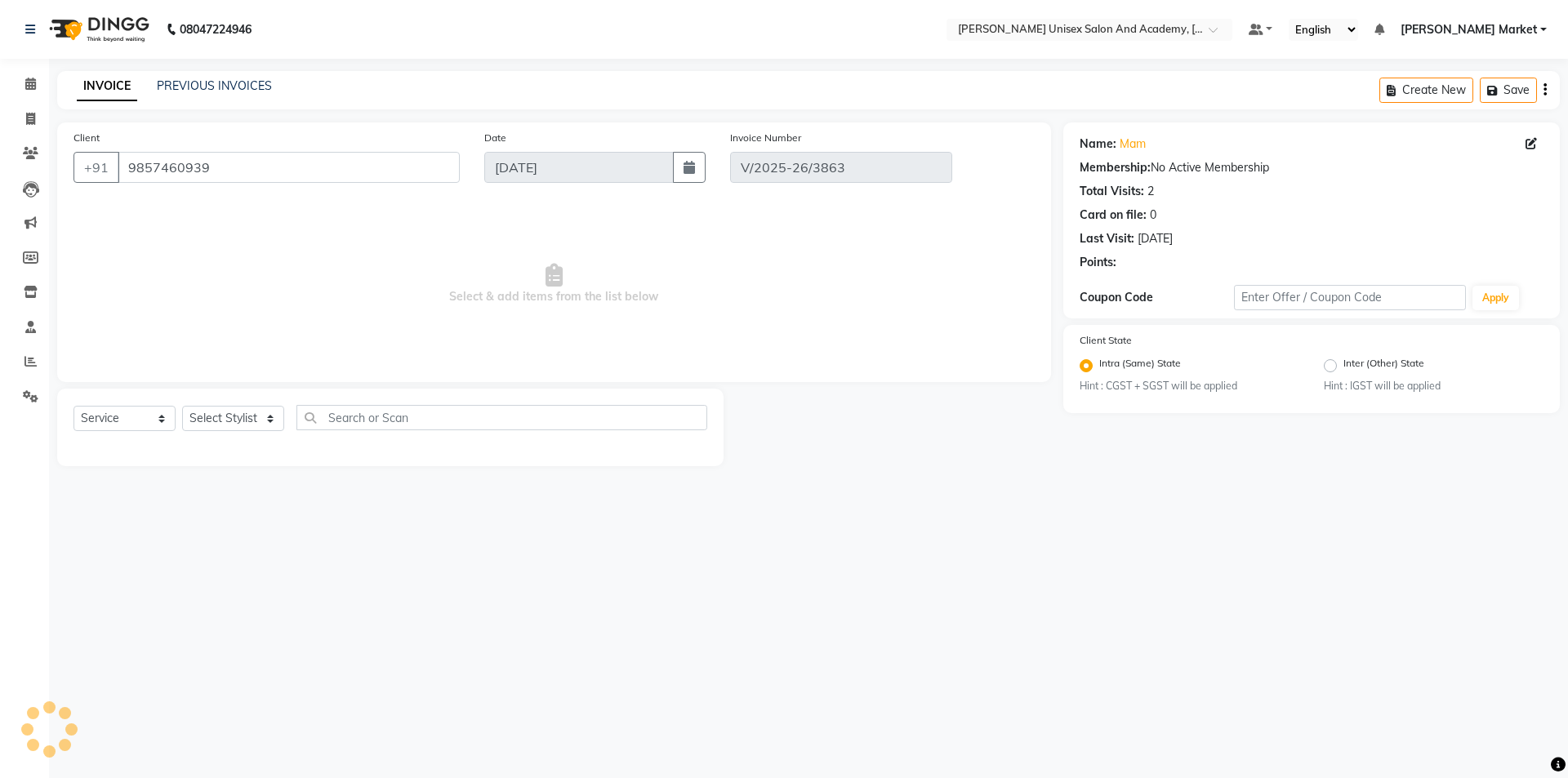
select select "select"
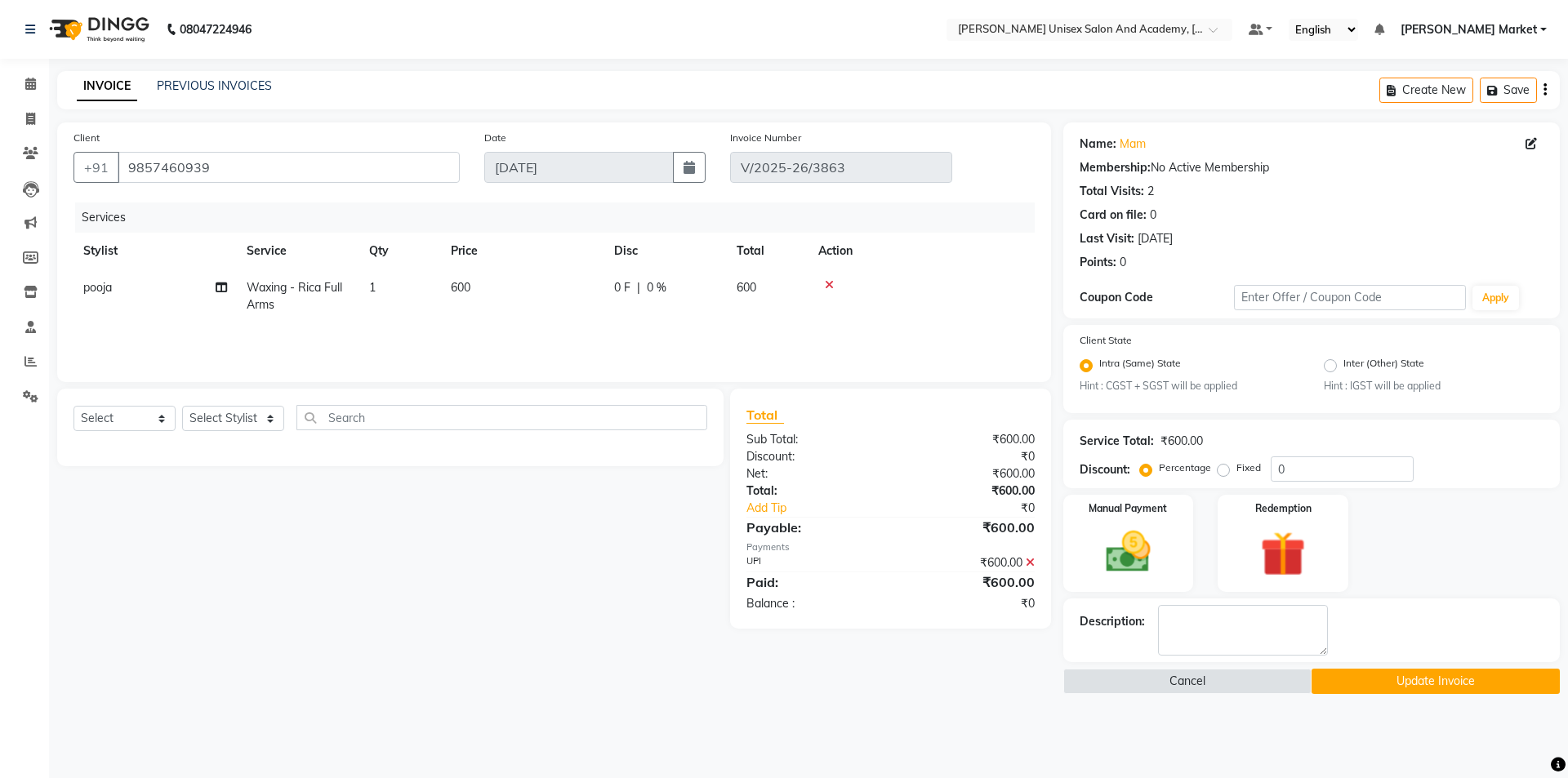
click at [1167, 144] on div "Name: Mam" at bounding box center [1311, 144] width 464 height 17
click at [1139, 145] on link "Mam" at bounding box center [1133, 144] width 27 height 17
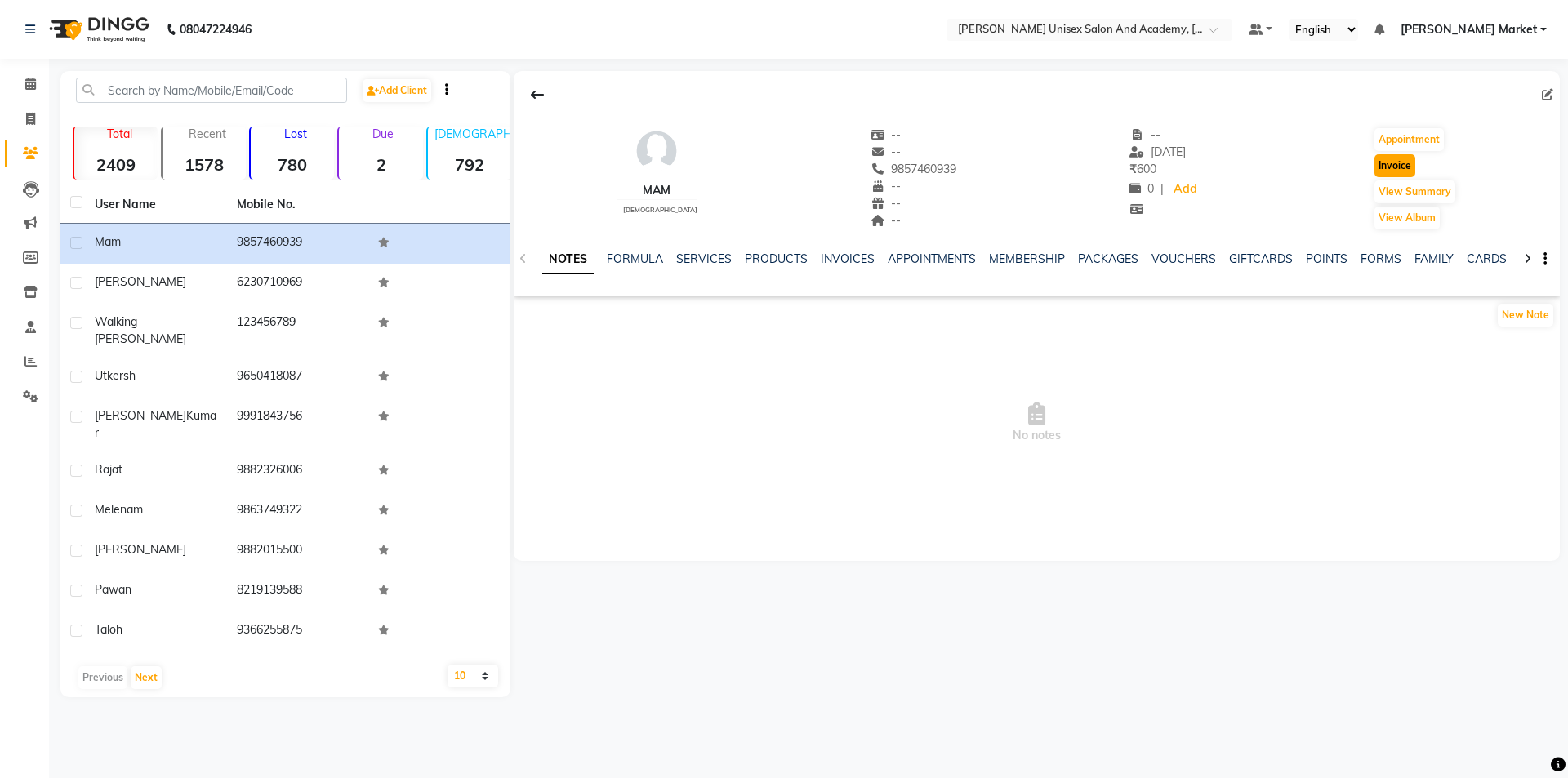
click at [1387, 161] on button "Invoice" at bounding box center [1395, 166] width 41 height 23
select select "service"
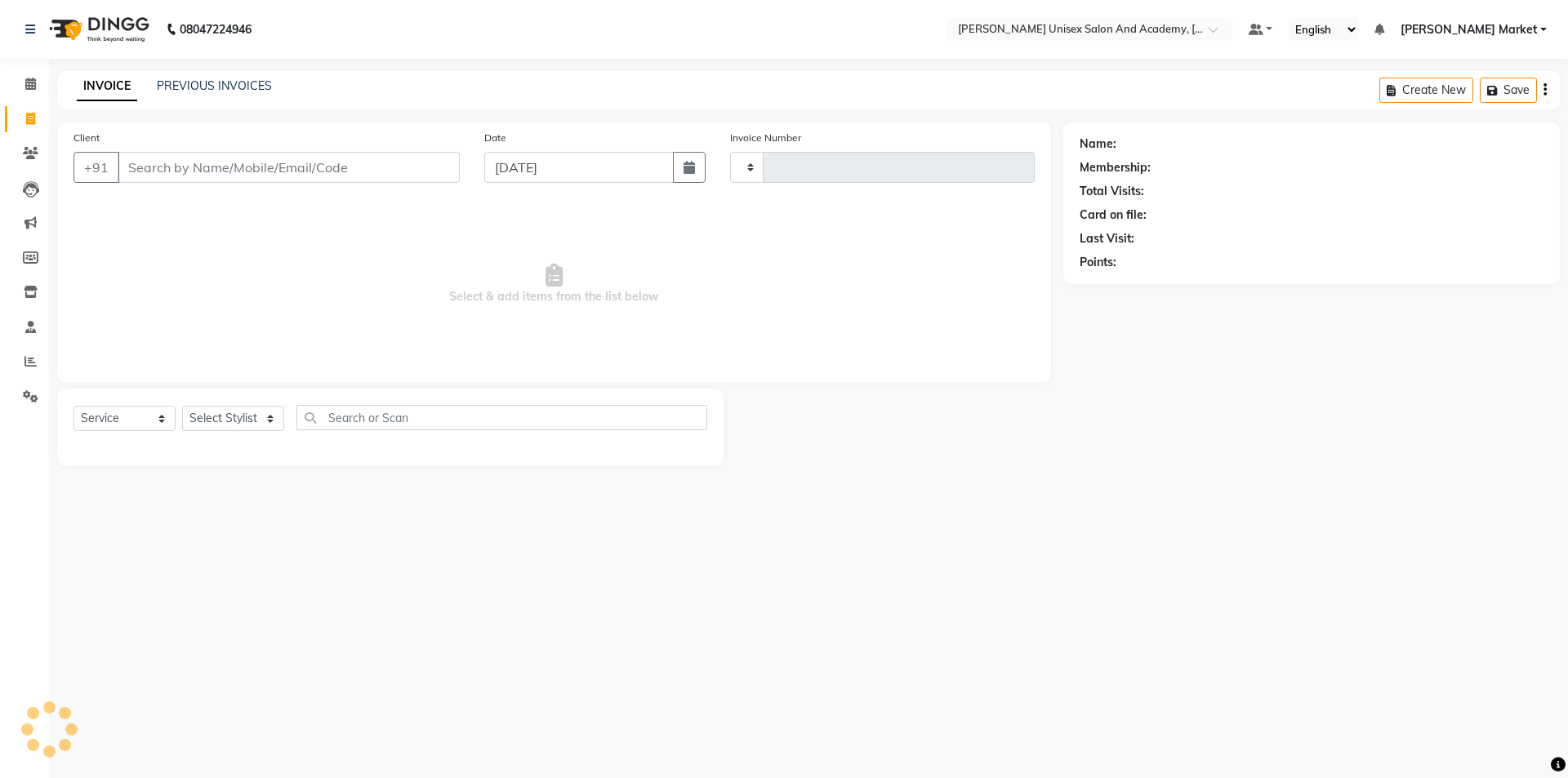
type input "3864"
select select "8060"
type input "9857460939"
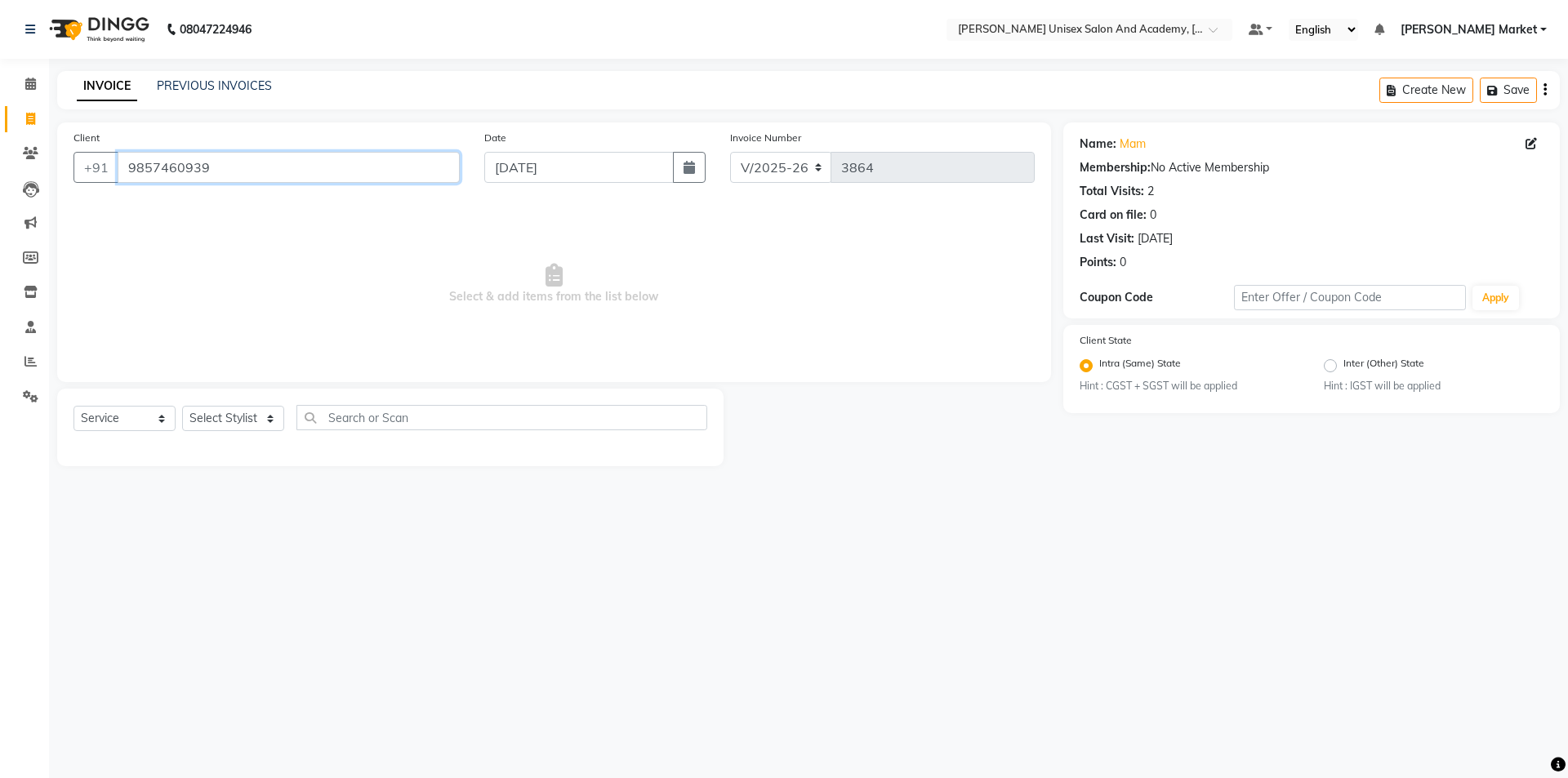
click at [225, 173] on input "9857460939" at bounding box center [288, 167] width 342 height 31
click at [1146, 139] on div "Name: Mam" at bounding box center [1311, 144] width 464 height 17
click at [1530, 145] on icon at bounding box center [1531, 144] width 11 height 11
select select "[DEMOGRAPHIC_DATA]"
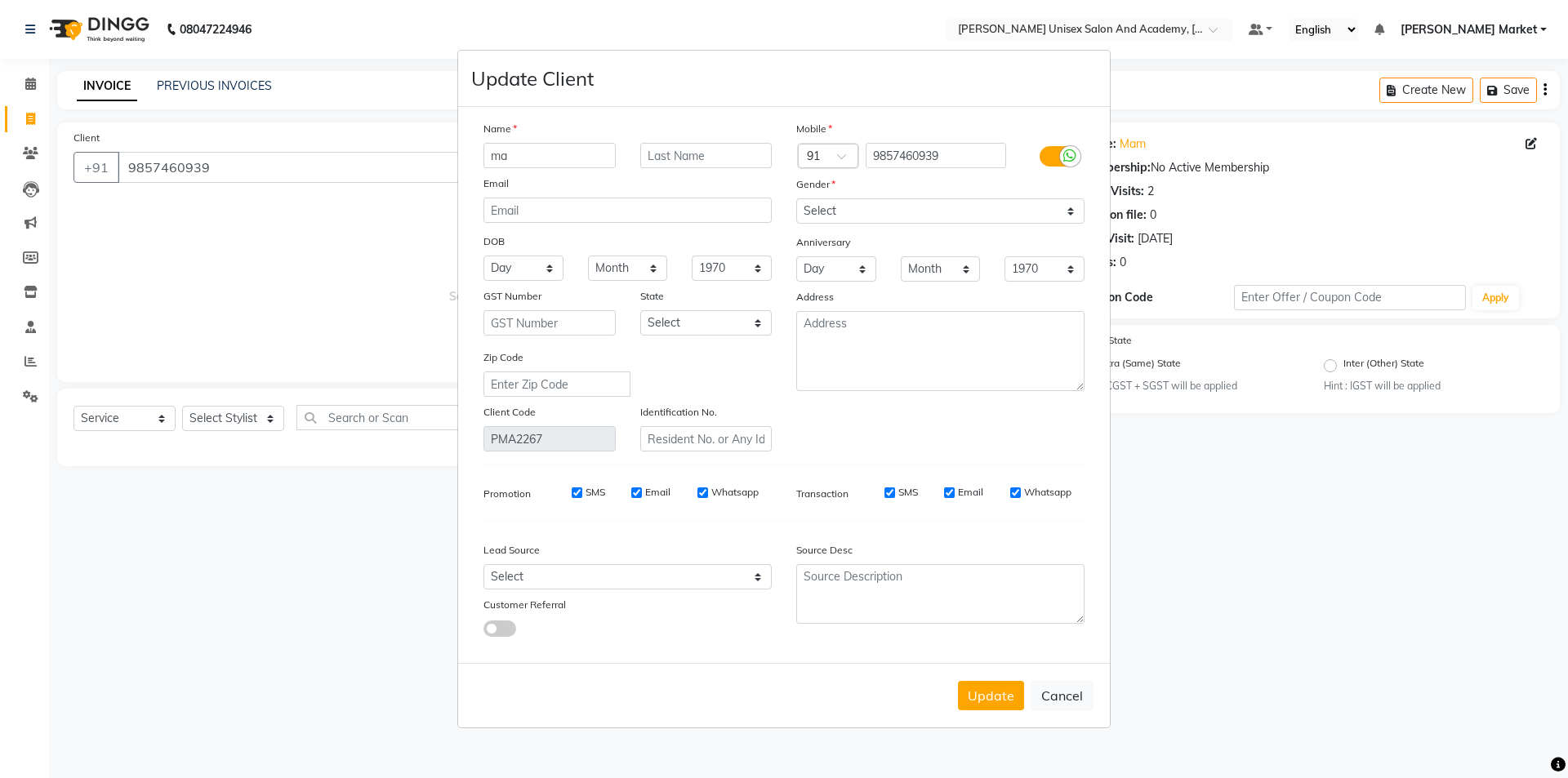
type input "m"
type input "vaishali"
click at [990, 700] on button "Update" at bounding box center [991, 696] width 66 height 29
select select
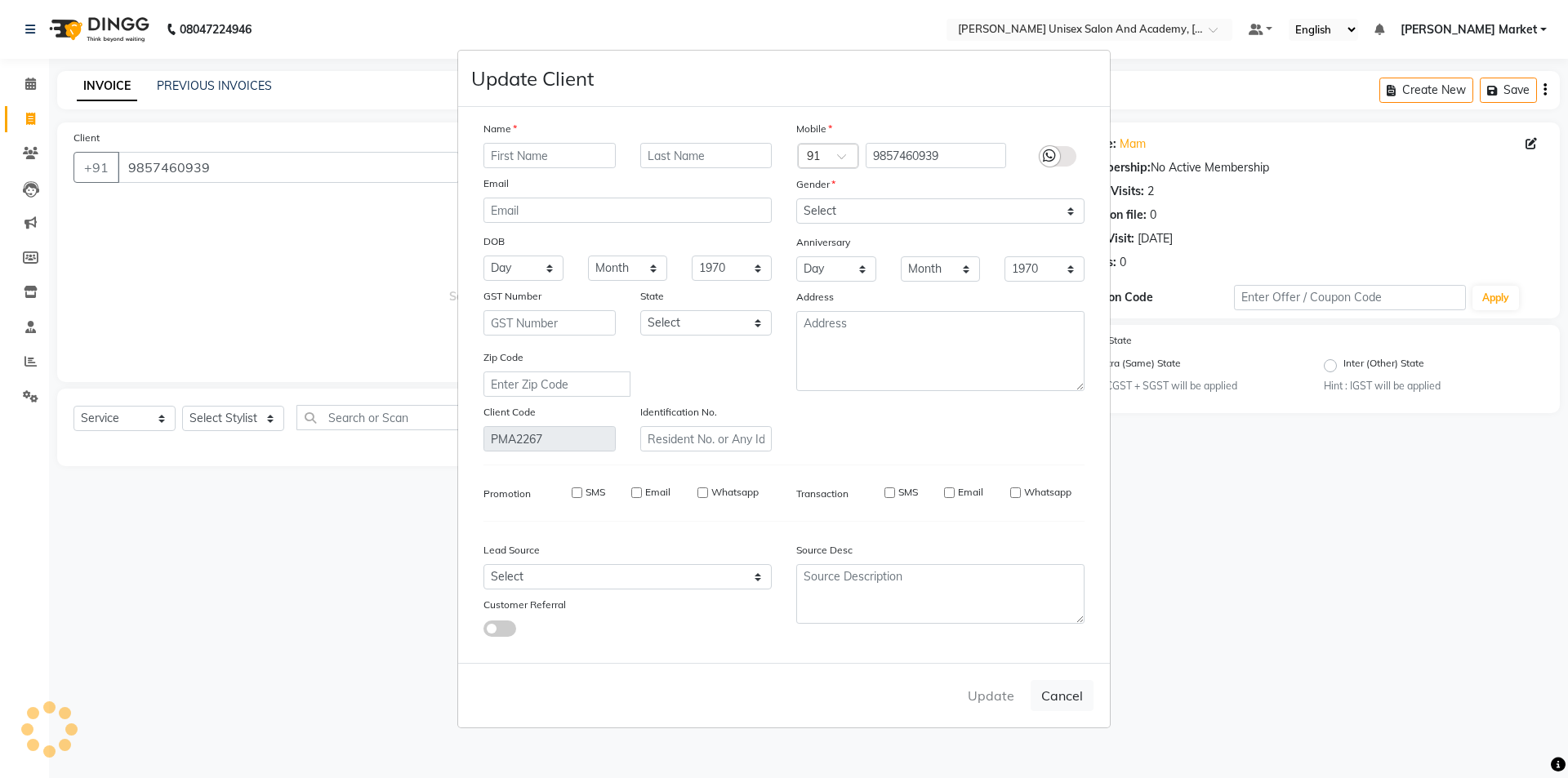
select select
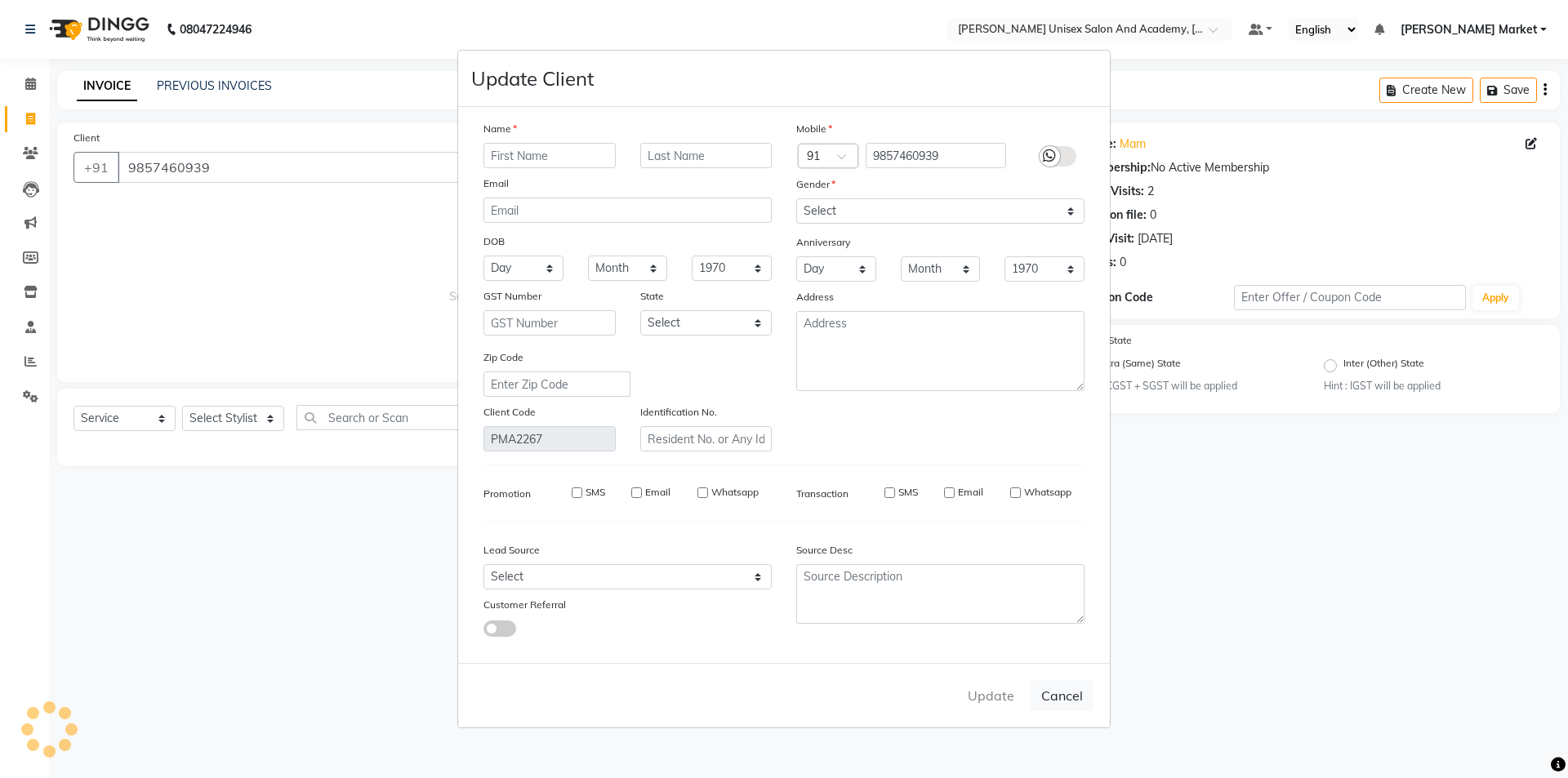
checkbox input "false"
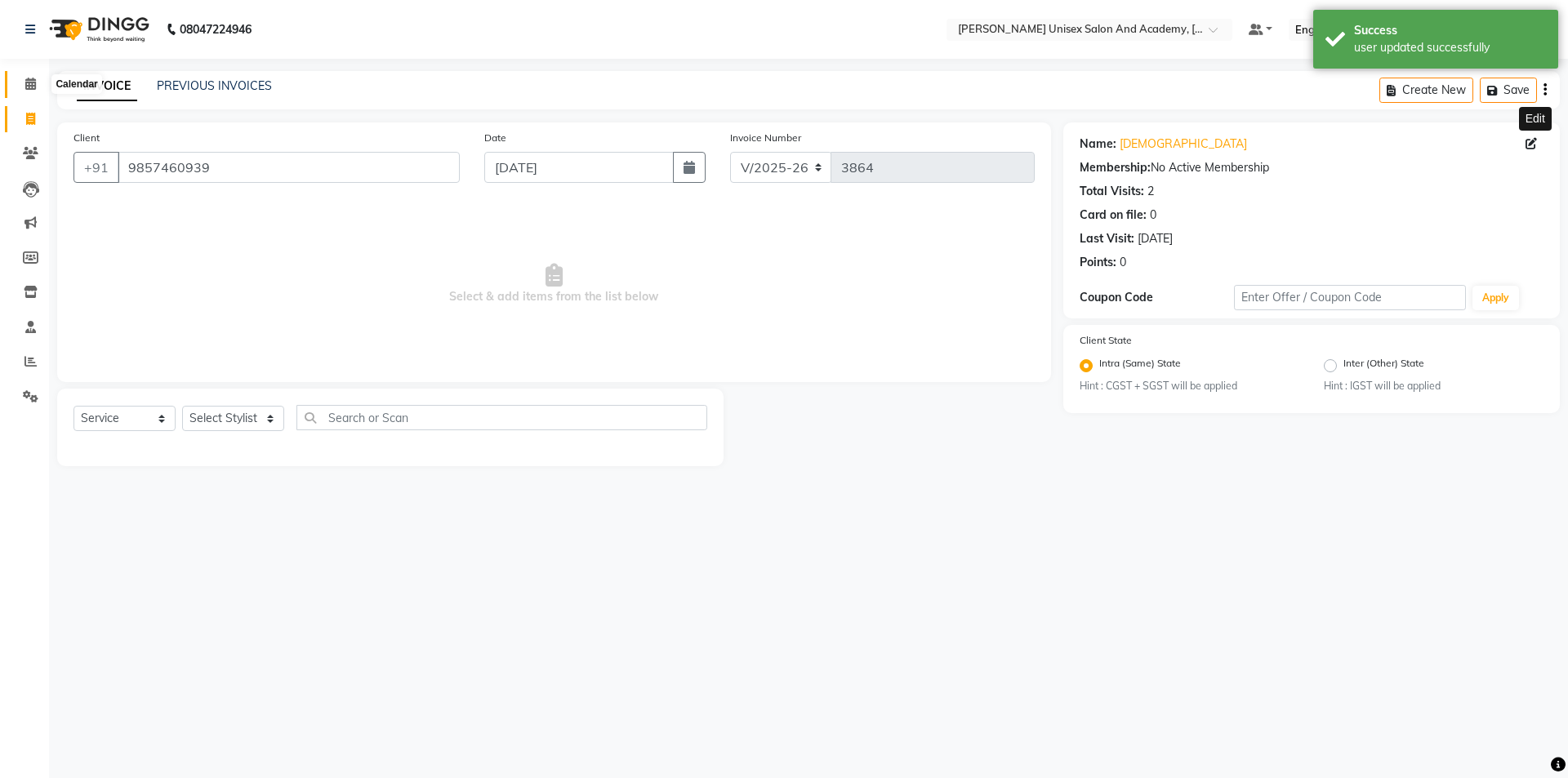
click at [35, 83] on icon at bounding box center [30, 83] width 10 height 12
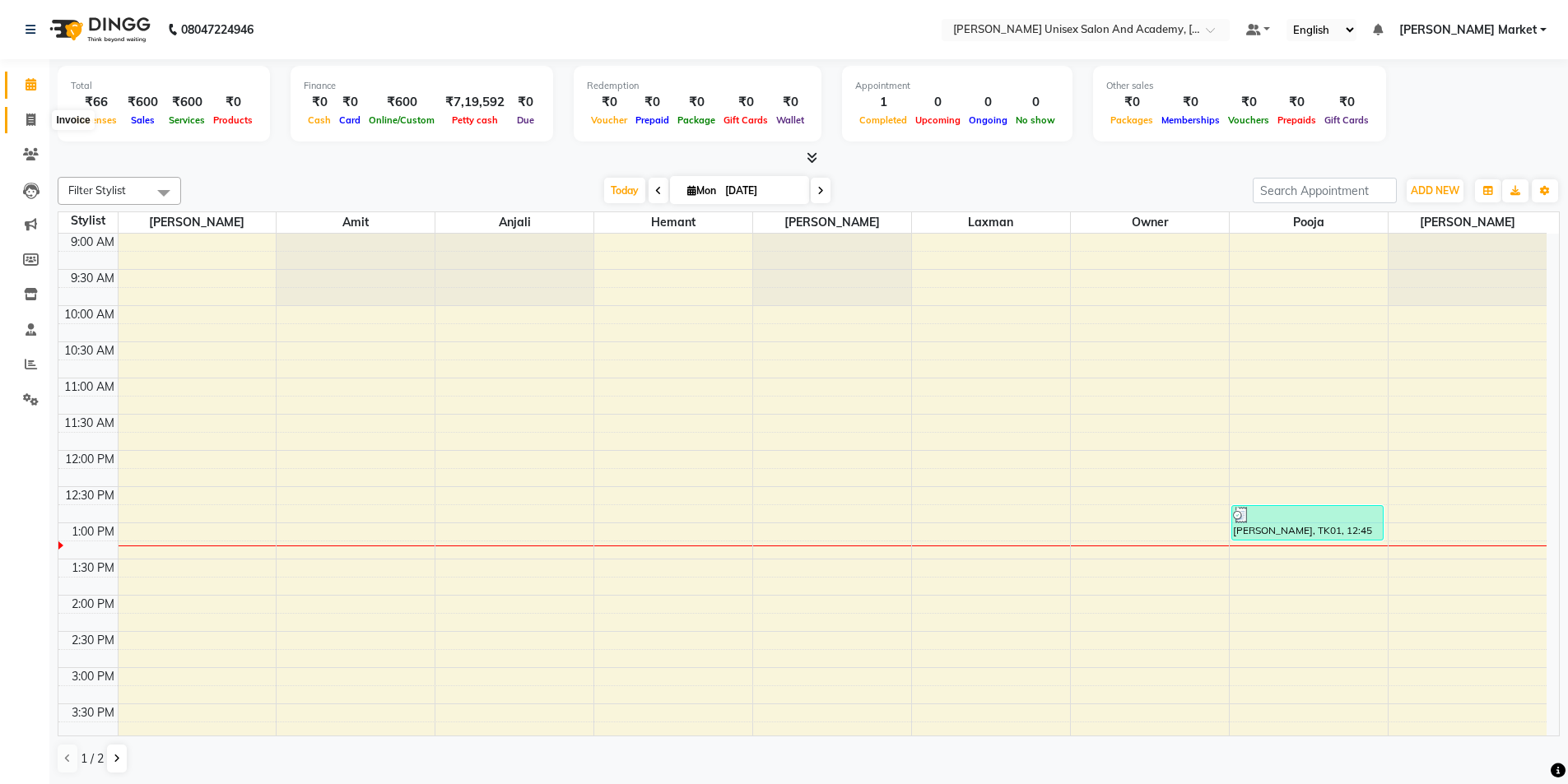
click at [32, 122] on icon at bounding box center [31, 119] width 9 height 12
select select "service"
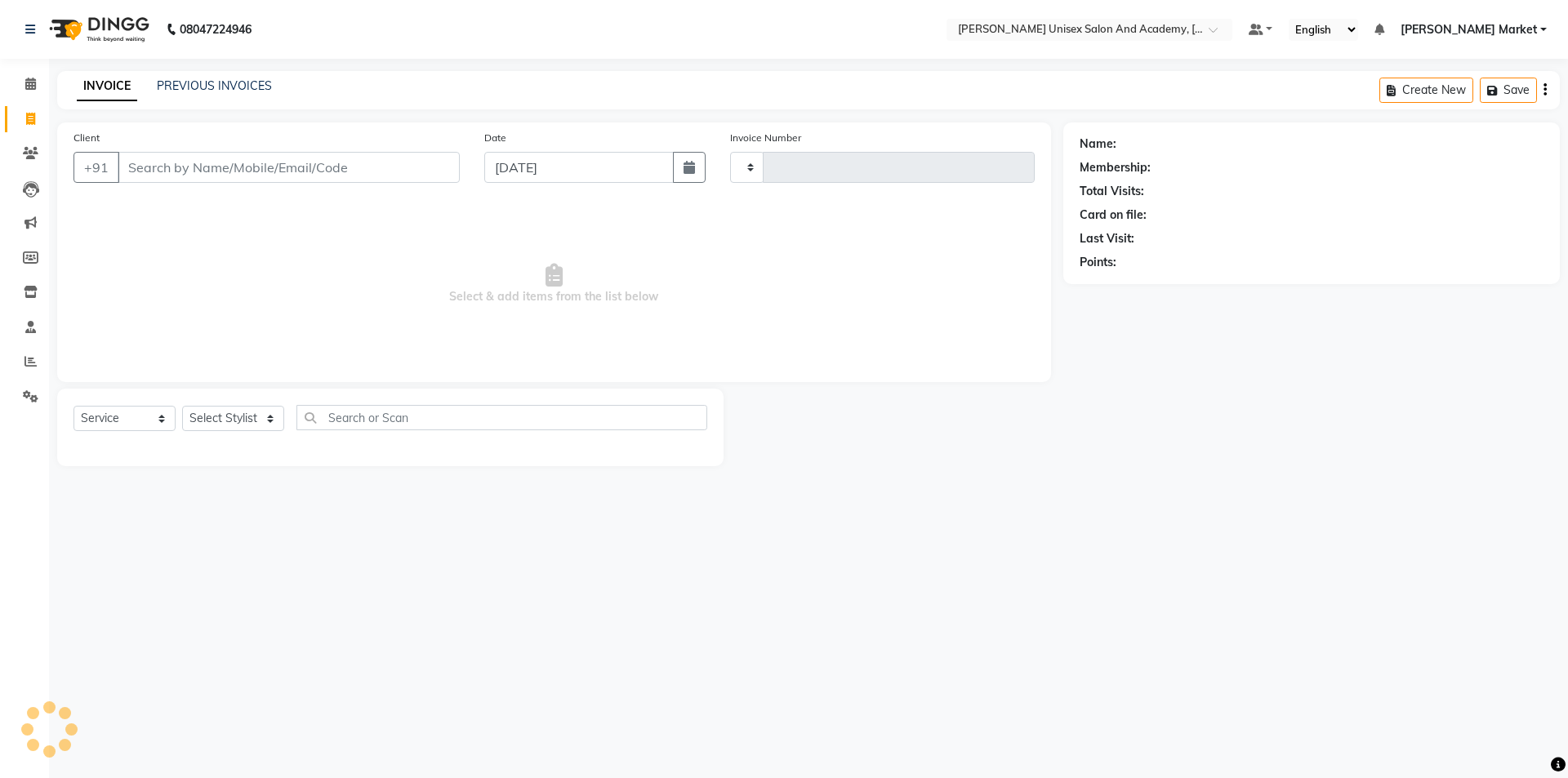
type input "3864"
select select "8060"
click at [33, 82] on icon at bounding box center [30, 83] width 10 height 12
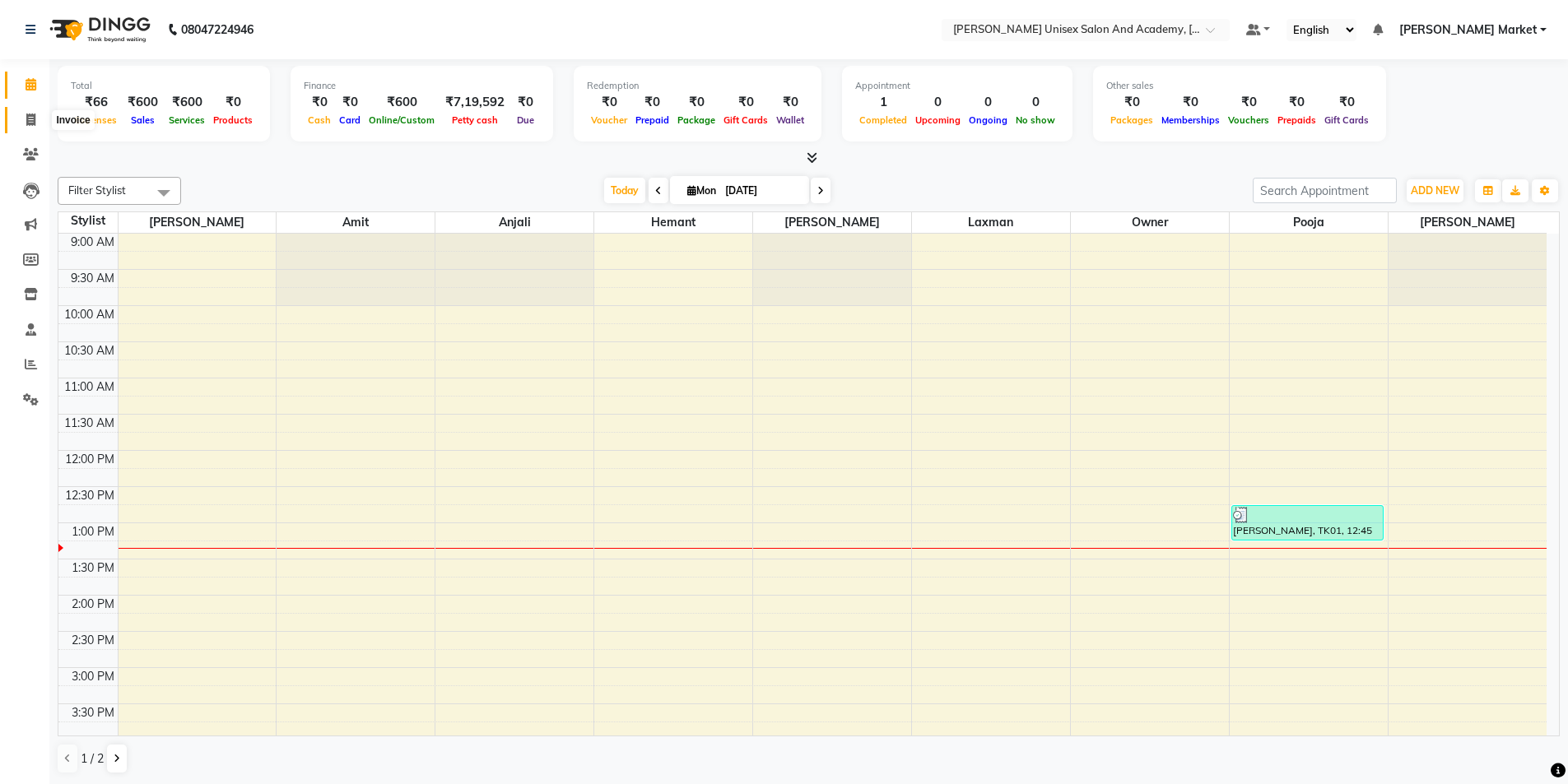
click at [31, 118] on icon at bounding box center [31, 119] width 9 height 12
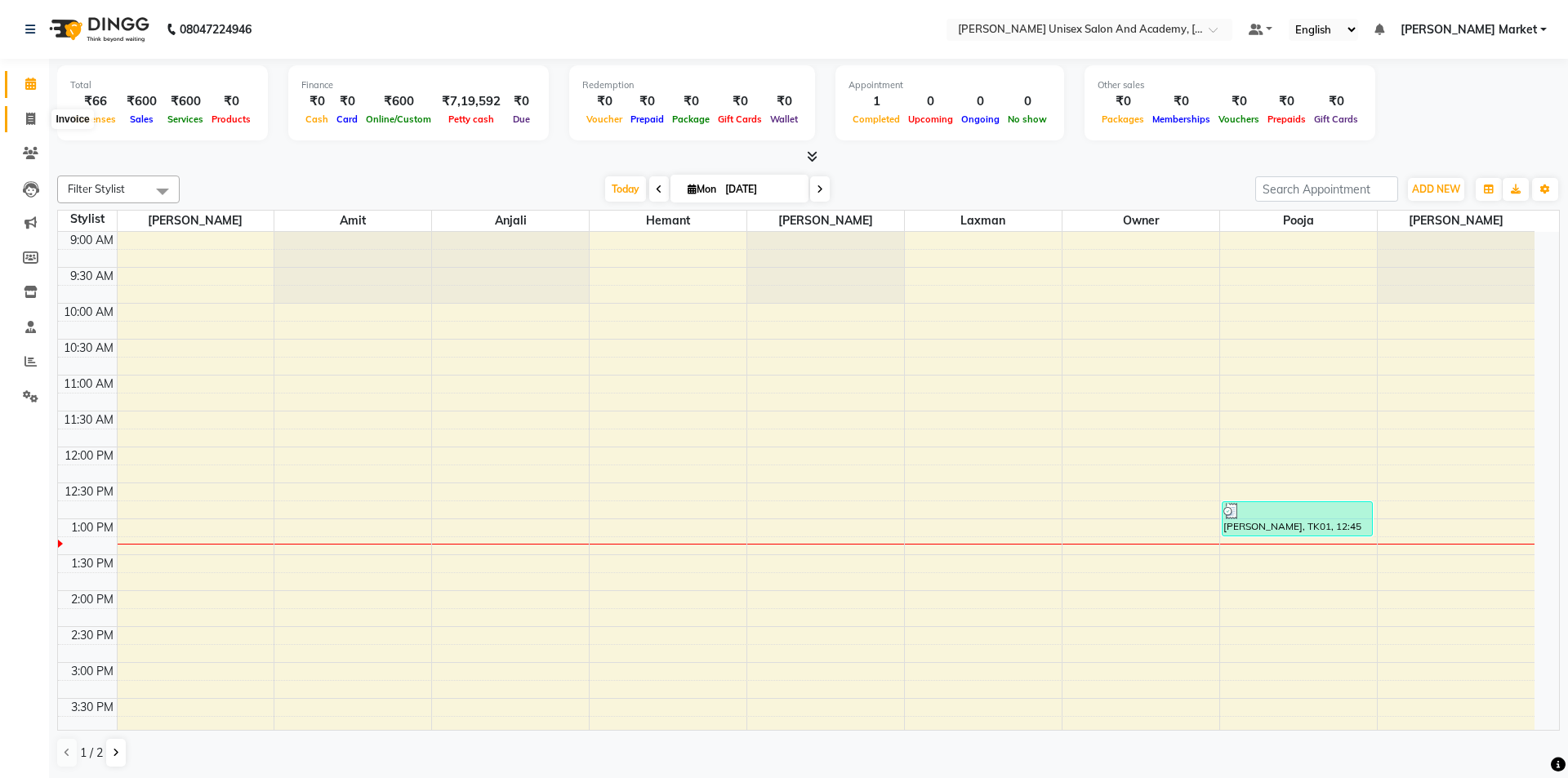
select select "service"
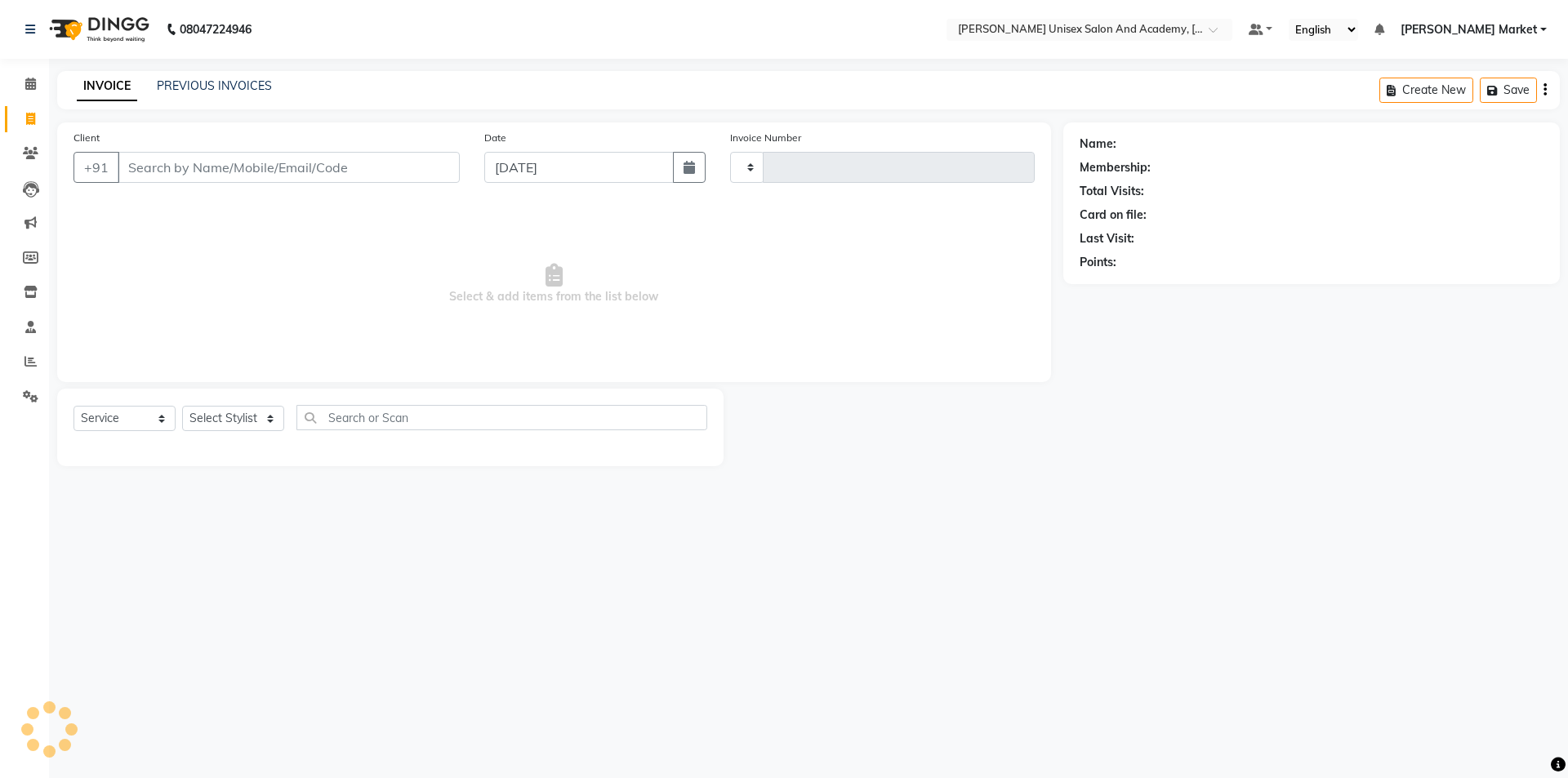
type input "3864"
select select "8060"
